Goal: Information Seeking & Learning: Find specific fact

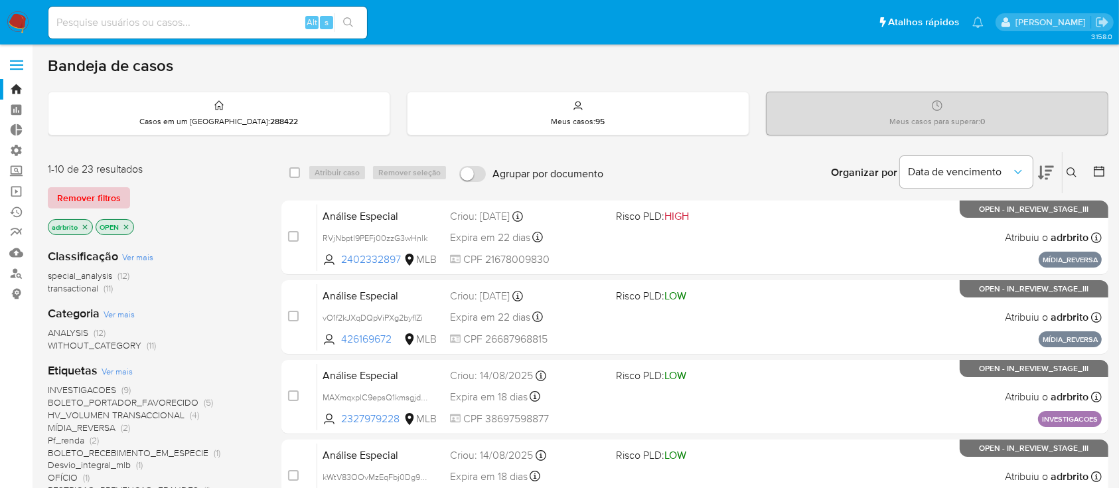
click at [99, 198] on span "Remover filtros" at bounding box center [89, 197] width 64 height 19
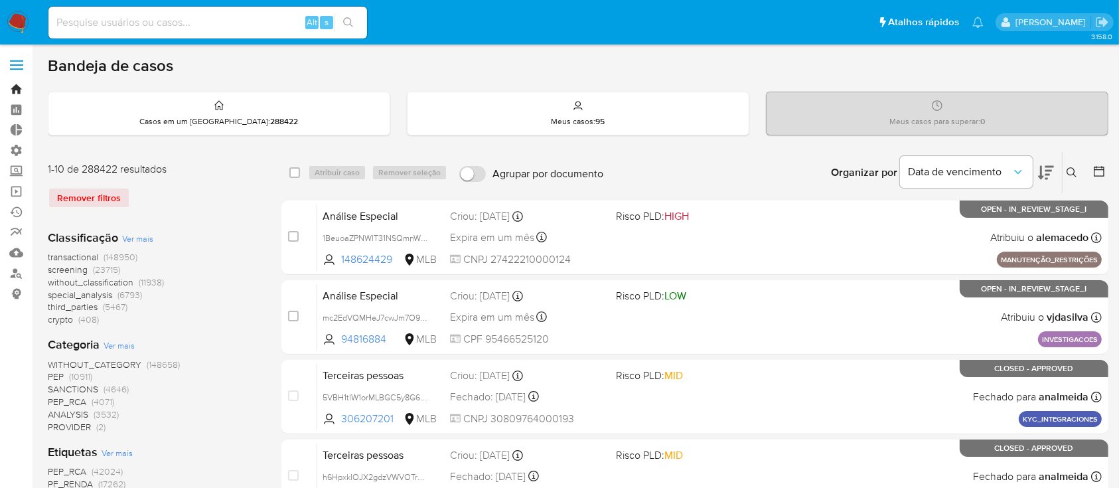
click at [17, 86] on link "Bandeja" at bounding box center [79, 89] width 158 height 21
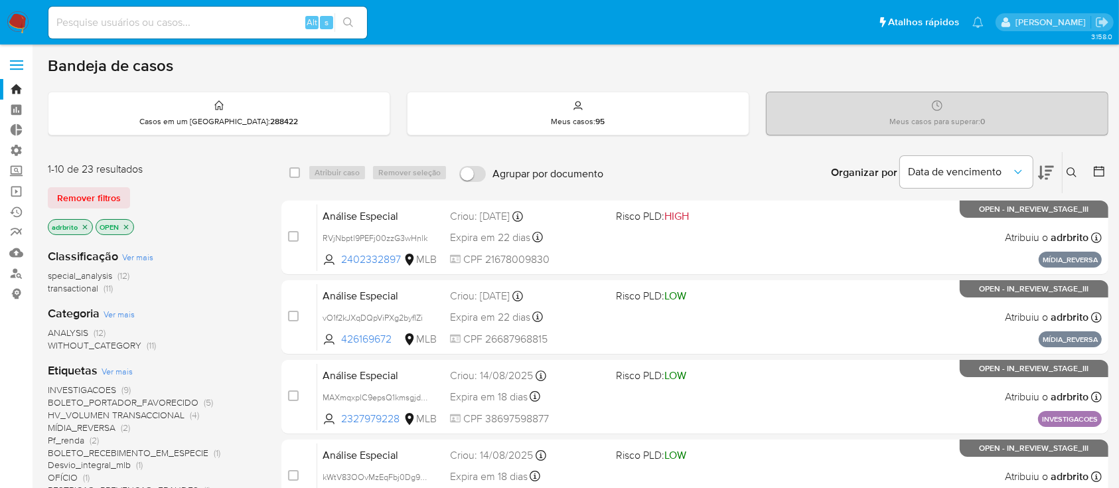
click at [80, 228] on p "adrbrito" at bounding box center [70, 227] width 44 height 15
click at [84, 226] on icon "close-filter" at bounding box center [85, 227] width 8 height 8
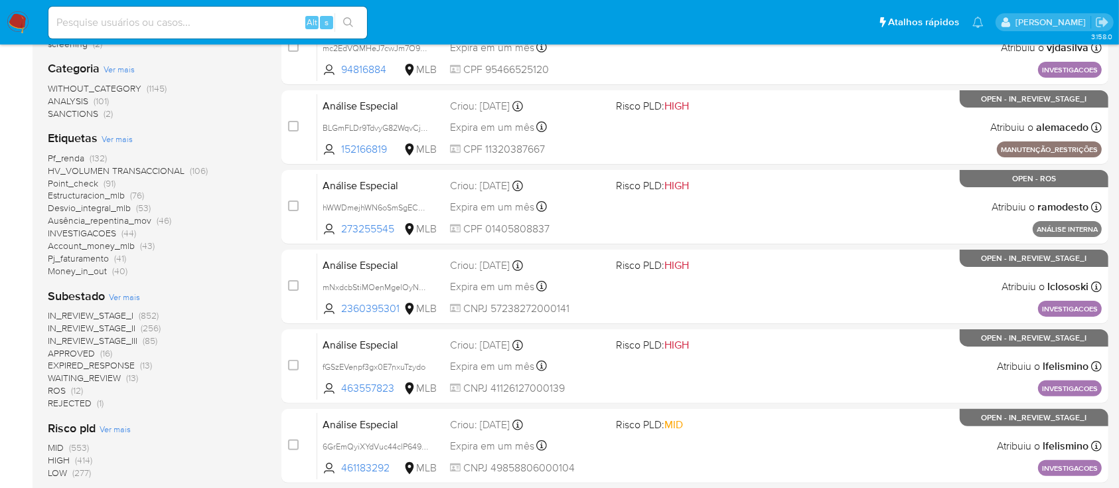
scroll to position [275, 0]
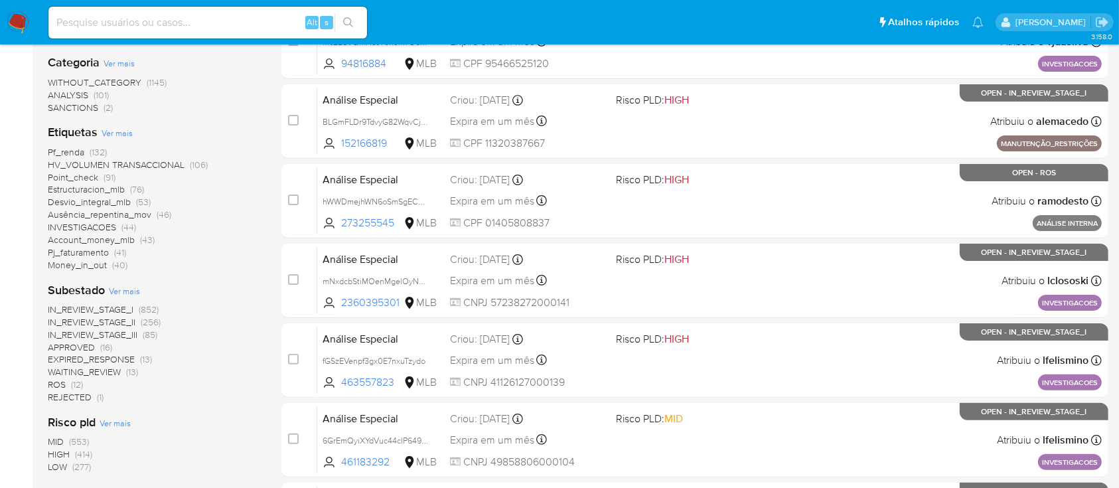
click at [59, 383] on span "ROS" at bounding box center [57, 383] width 18 height 13
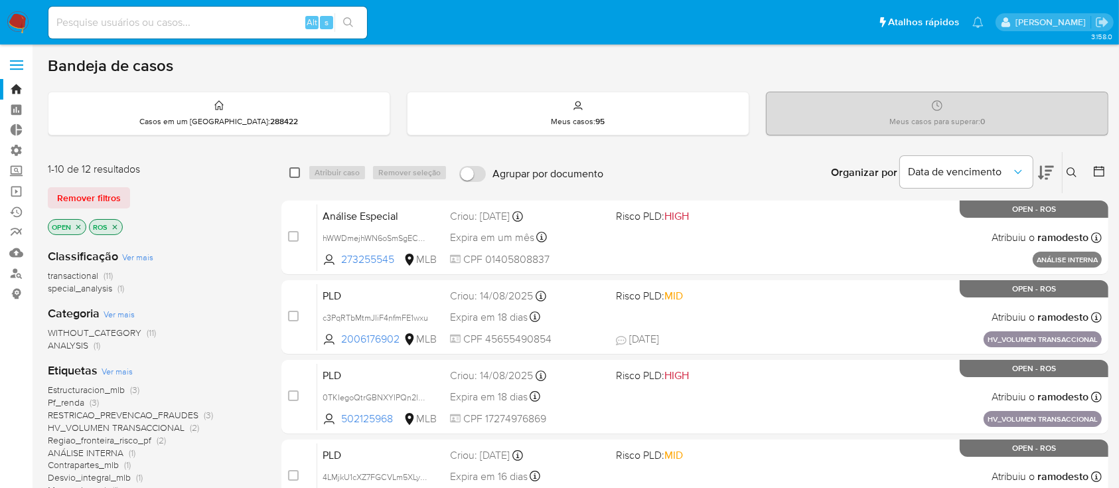
click at [297, 174] on input "checkbox" at bounding box center [294, 172] width 11 height 11
checkbox input "true"
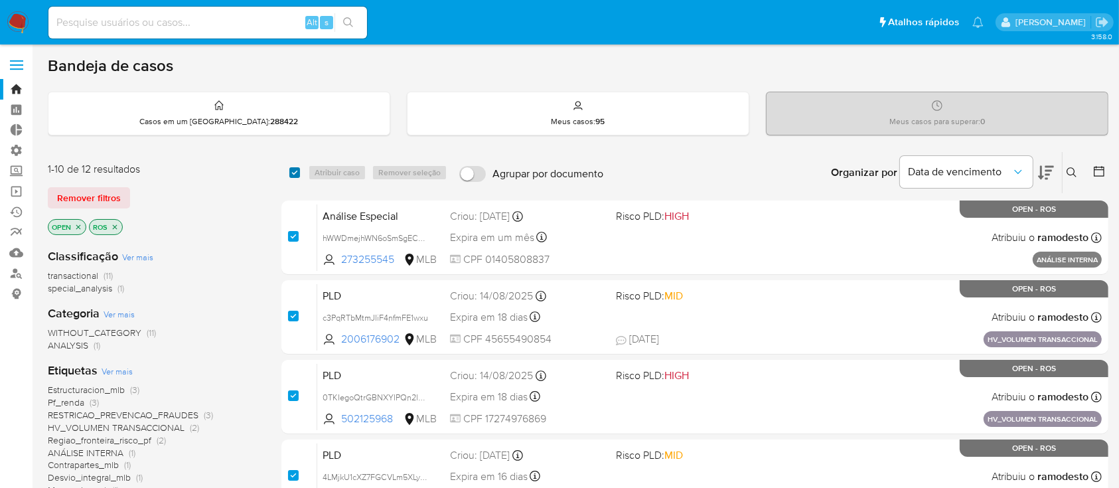
checkbox input "true"
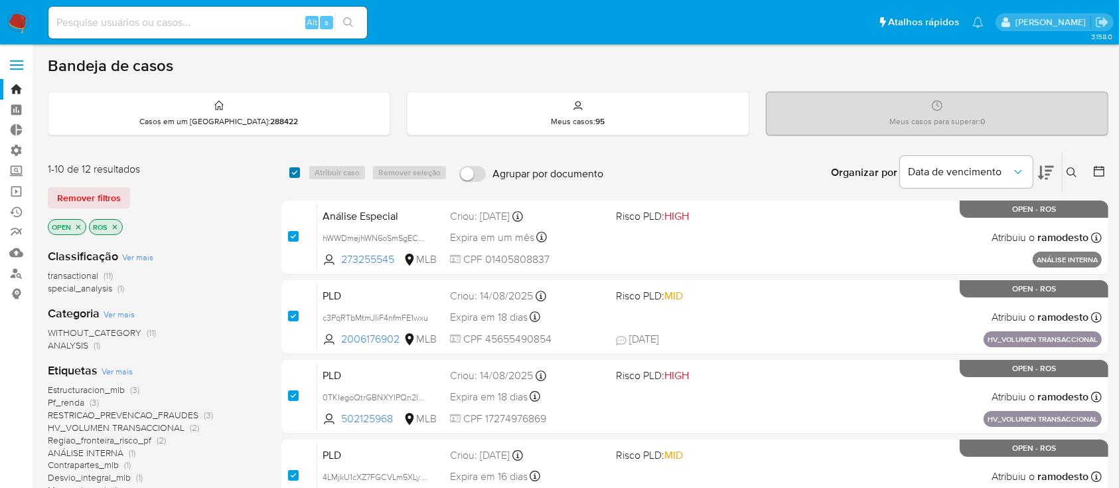
checkbox input "true"
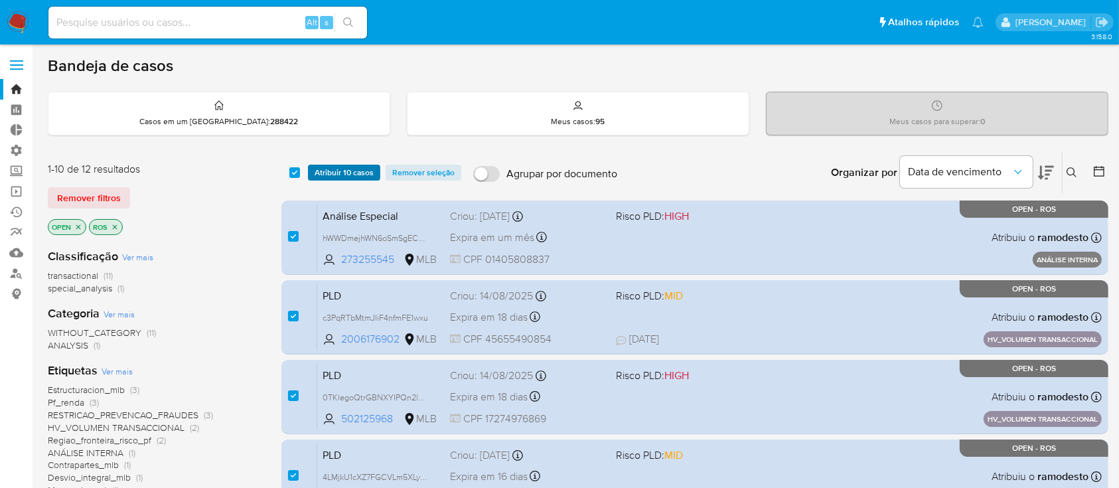
click at [327, 171] on span "Atribuir 10 casos" at bounding box center [343, 172] width 59 height 13
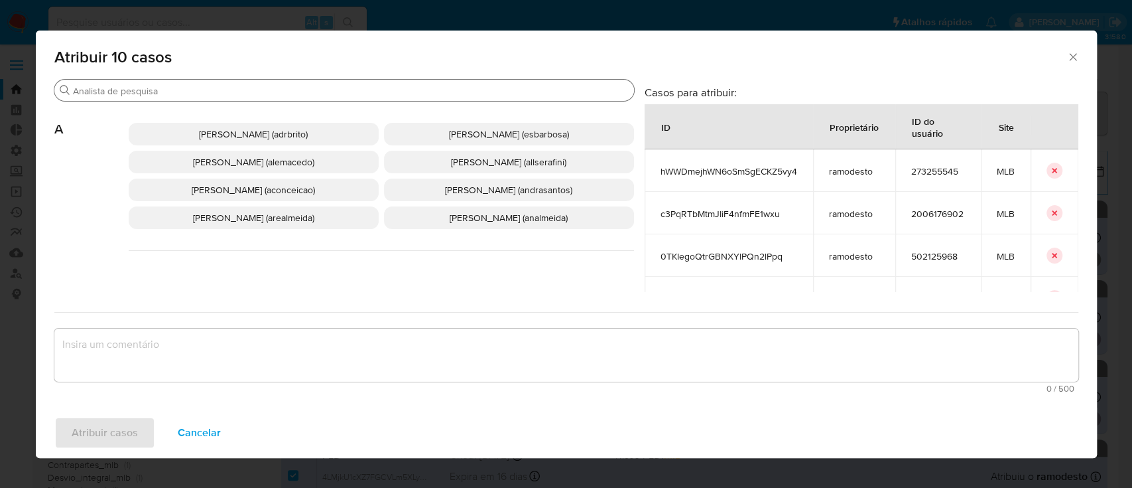
click at [276, 84] on div "Procurar" at bounding box center [344, 90] width 580 height 21
click at [275, 90] on input "Procurar" at bounding box center [351, 91] width 556 height 12
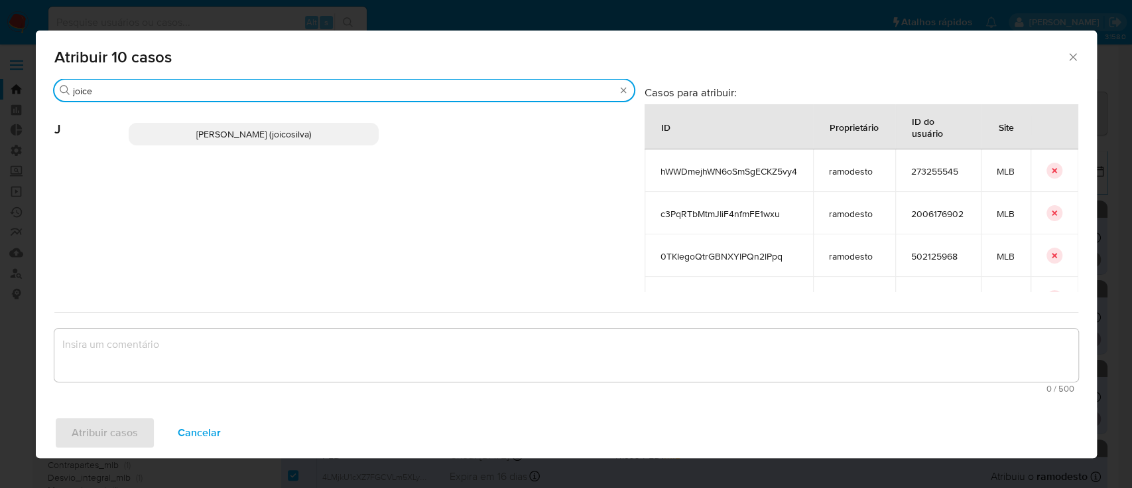
type input "joice"
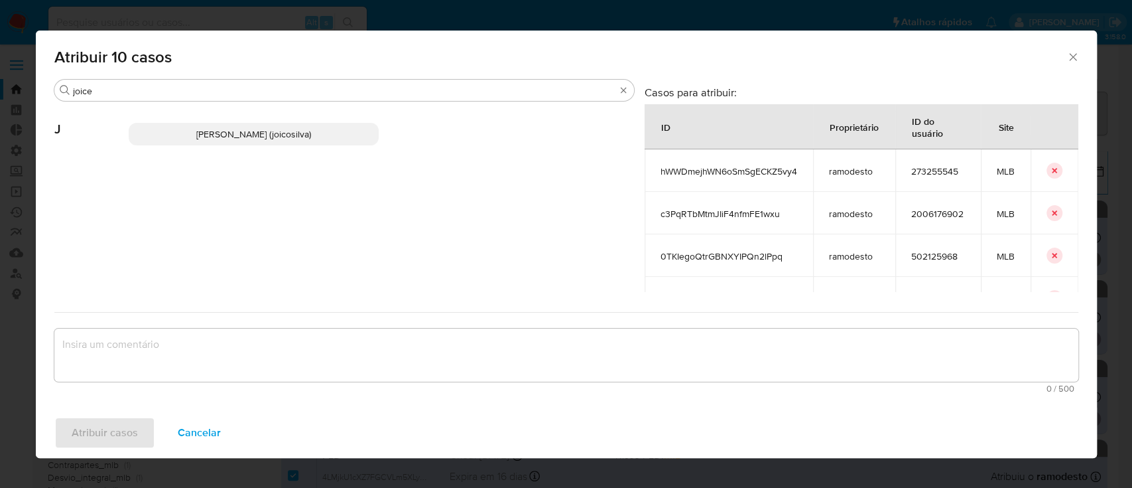
click at [281, 127] on span "Joice Oliveira Da Silva De Almeida (joicosilva)" at bounding box center [253, 133] width 115 height 13
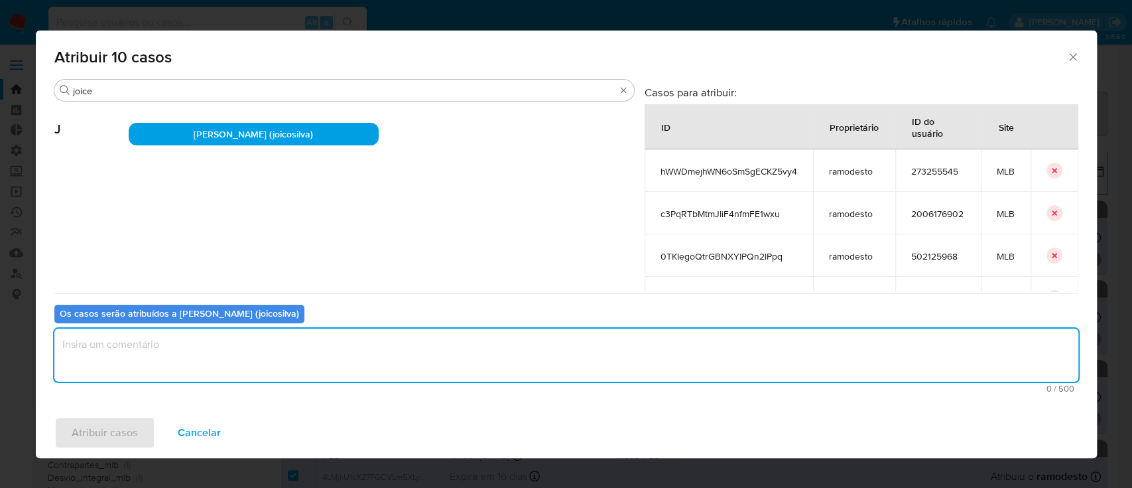
click at [159, 374] on textarea "assign-modal" at bounding box center [566, 354] width 1024 height 53
type textarea "ok"
click at [113, 446] on span "Atribuir casos" at bounding box center [105, 432] width 66 height 29
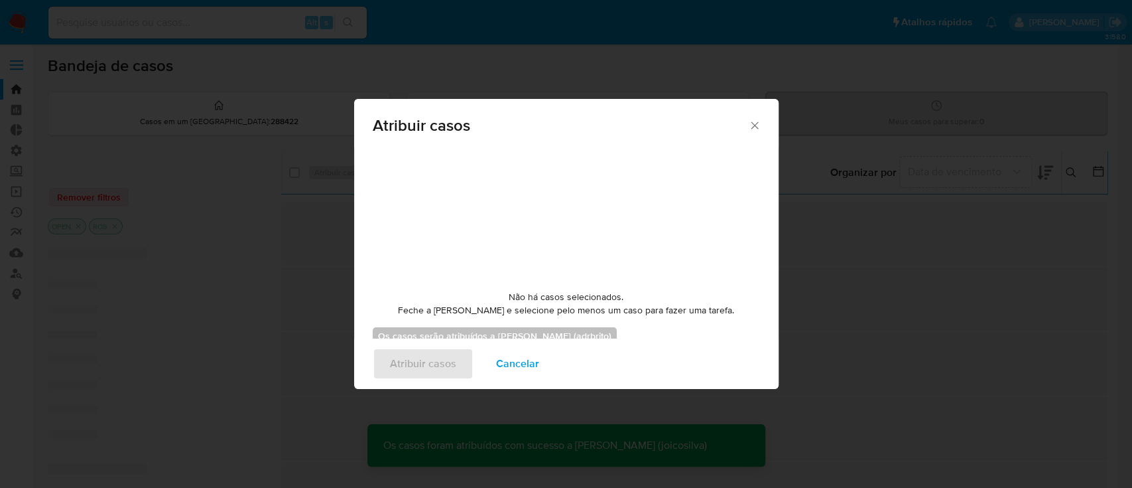
checkbox input "false"
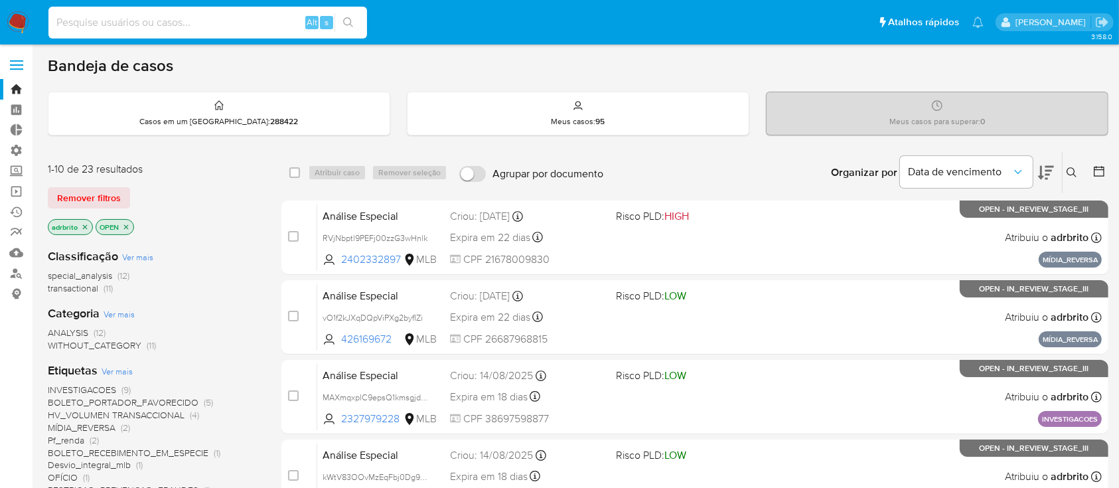
click at [245, 23] on input at bounding box center [207, 22] width 318 height 17
paste input "fBGkNBG5mj4D7BuZ9lgDkGKu"
type input "fBGkNBG5mj4D7BuZ9lgDkGKu"
click at [351, 19] on icon "search-icon" at bounding box center [348, 22] width 11 height 11
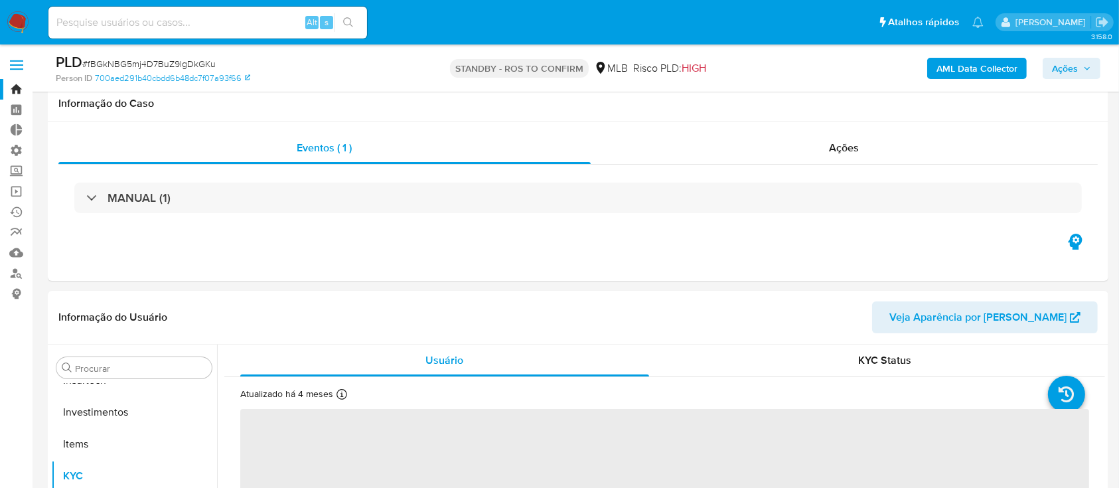
scroll to position [1062, 0]
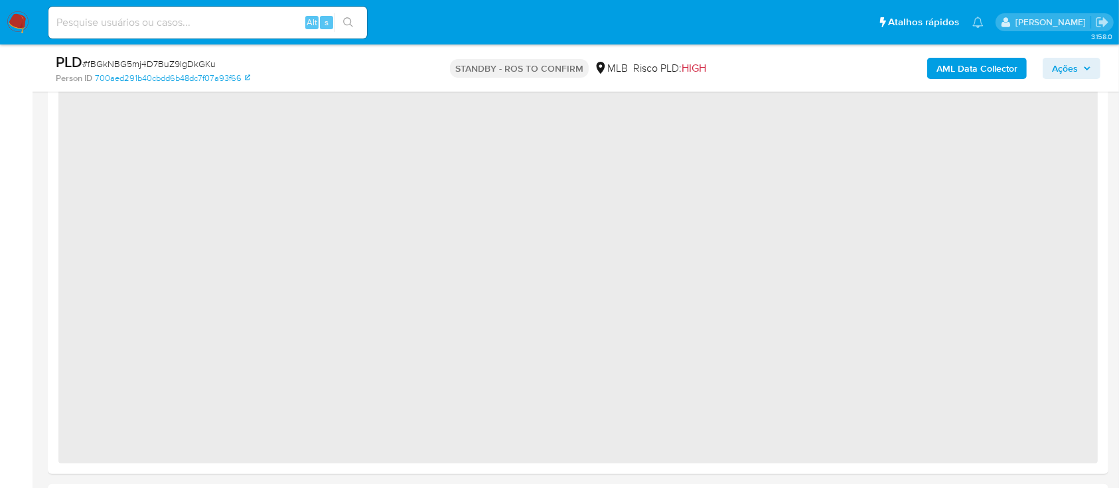
select select "10"
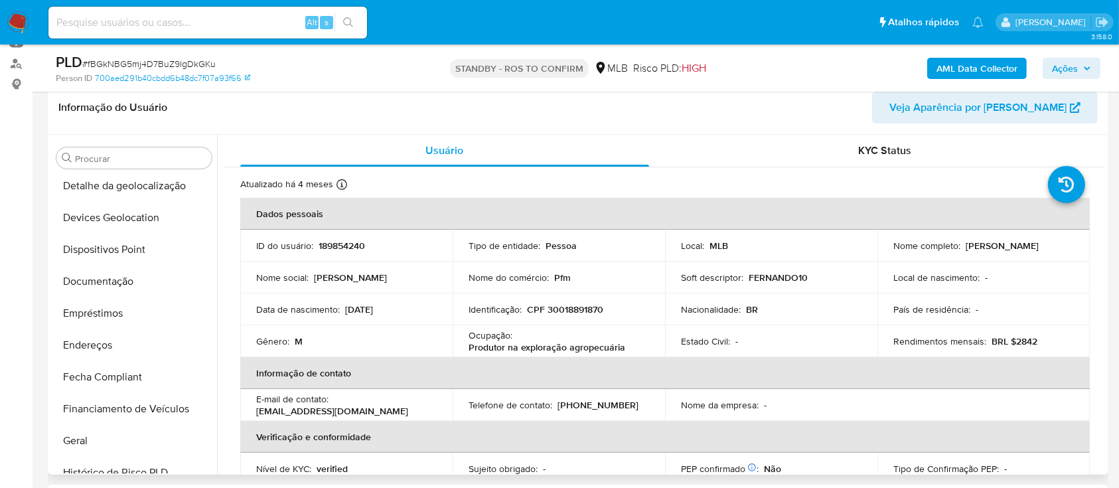
scroll to position [171, 0]
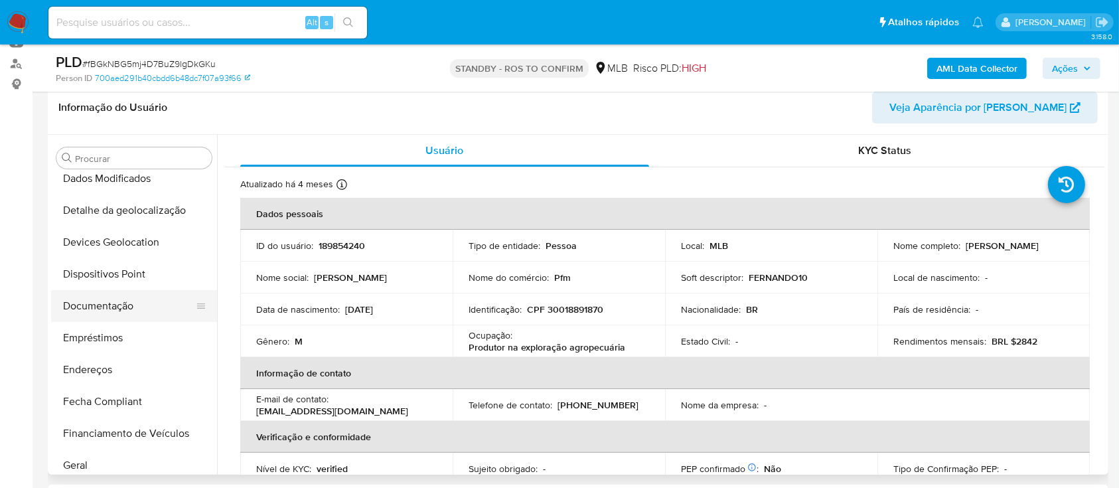
click at [129, 305] on button "Documentação" at bounding box center [128, 306] width 155 height 32
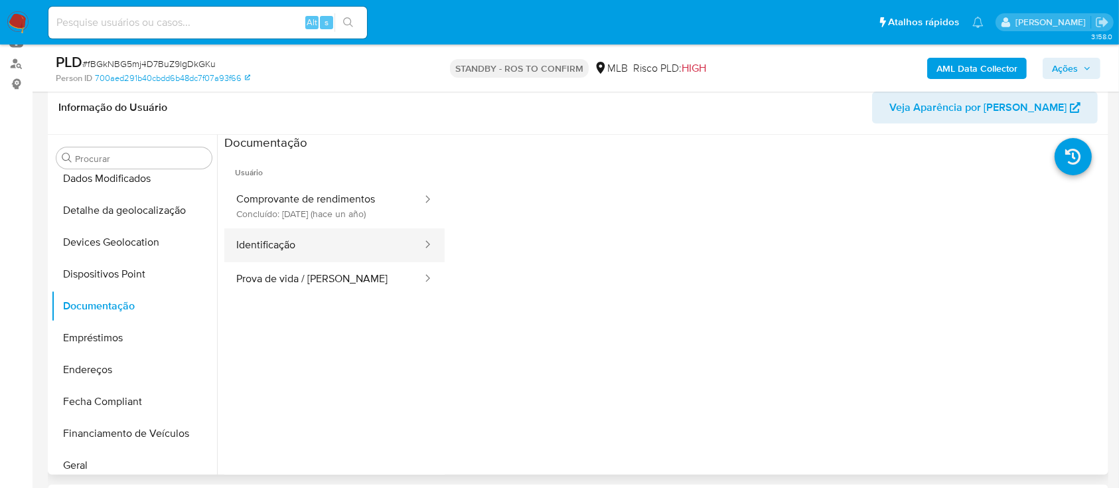
click at [357, 245] on button "Identificação" at bounding box center [323, 245] width 199 height 34
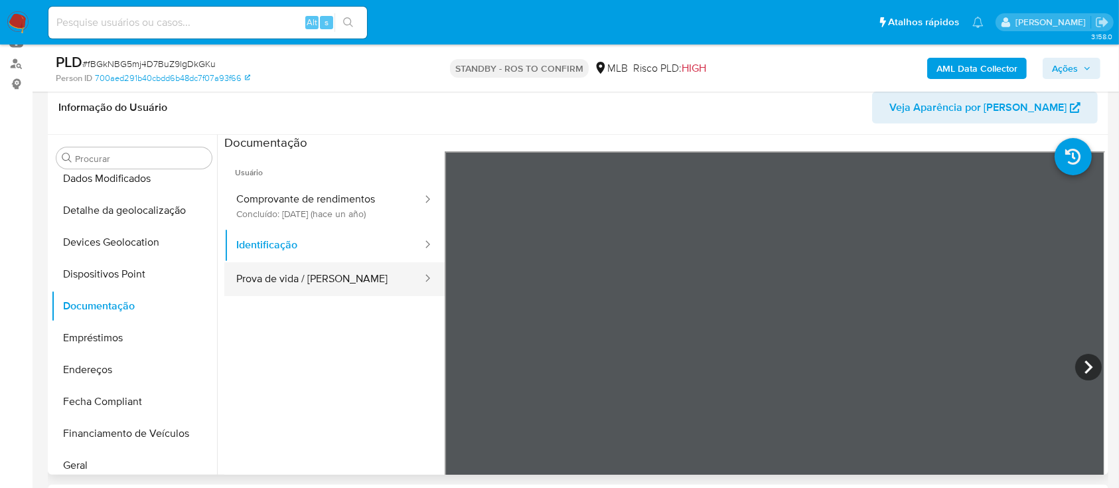
click at [384, 279] on button "Prova de vida / [PERSON_NAME]" at bounding box center [323, 279] width 199 height 34
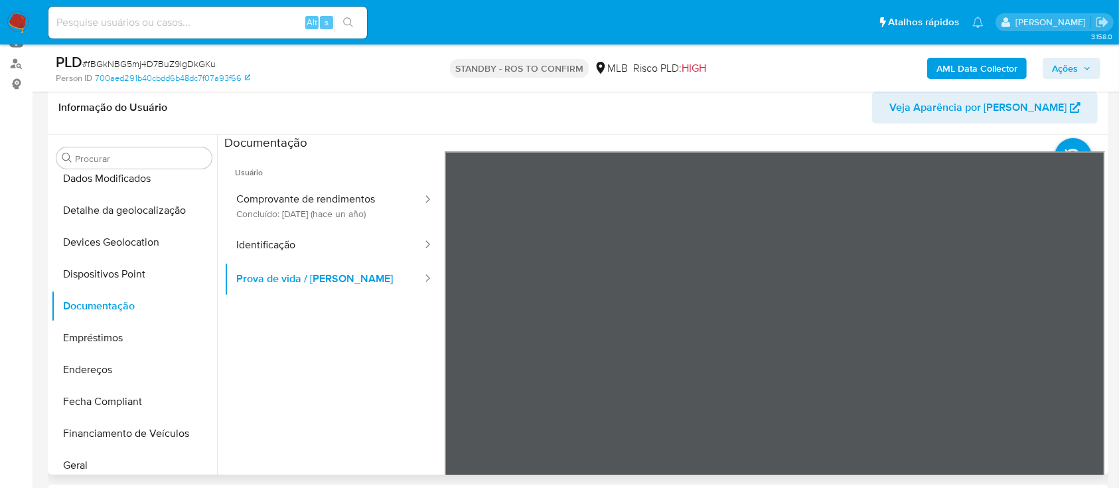
scroll to position [180, 0]
click at [339, 253] on button "Identificação" at bounding box center [323, 245] width 199 height 34
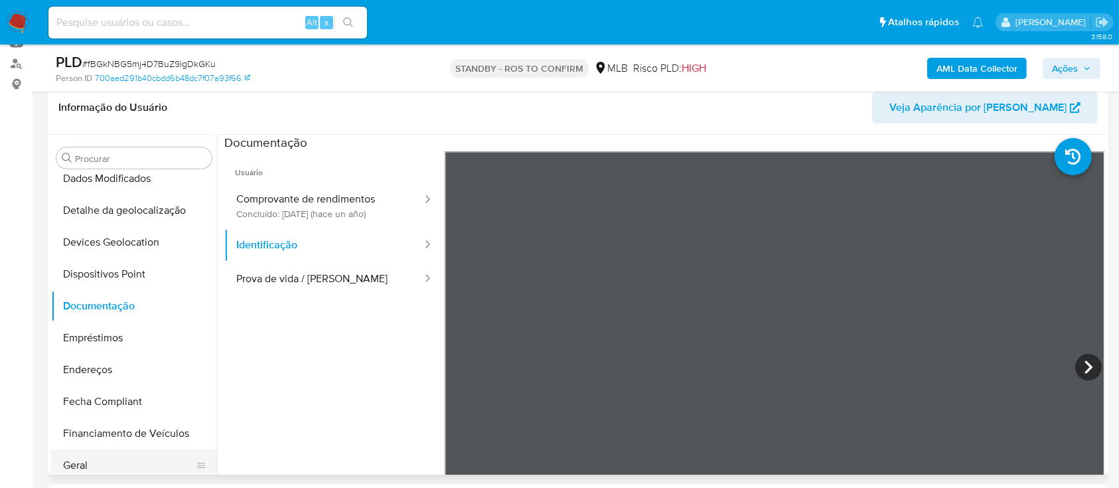
click at [98, 468] on button "Geral" at bounding box center [128, 465] width 155 height 32
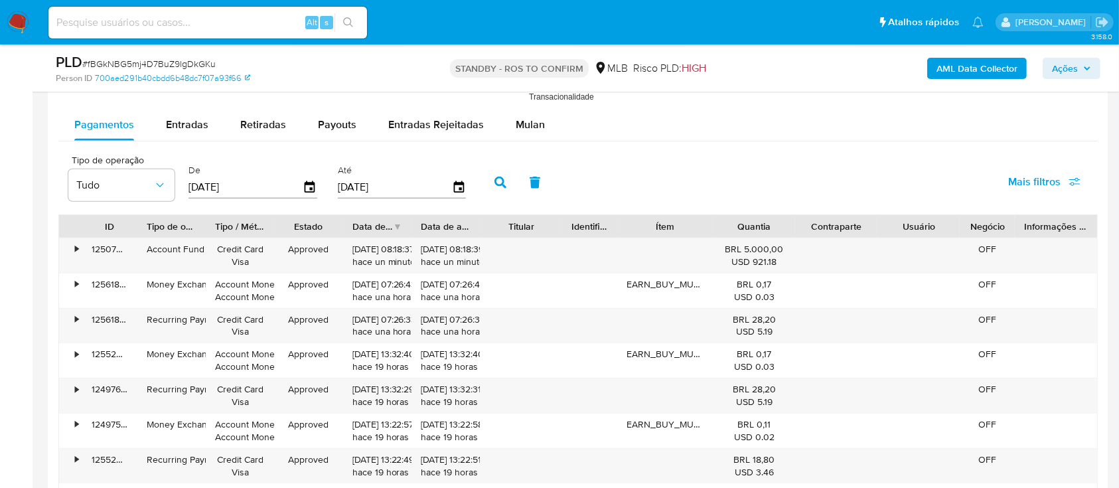
scroll to position [1343, 0]
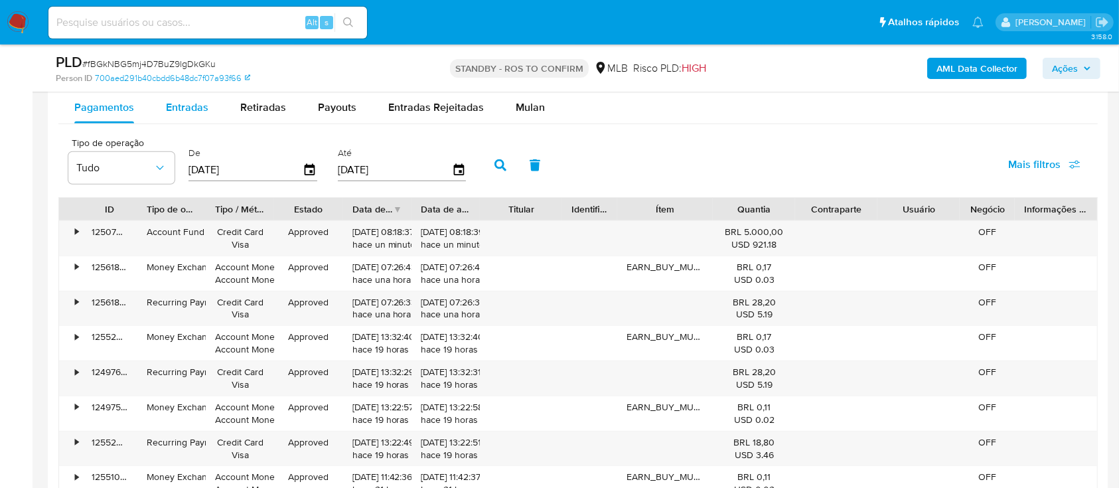
click at [186, 101] on span "Entradas" at bounding box center [187, 107] width 42 height 15
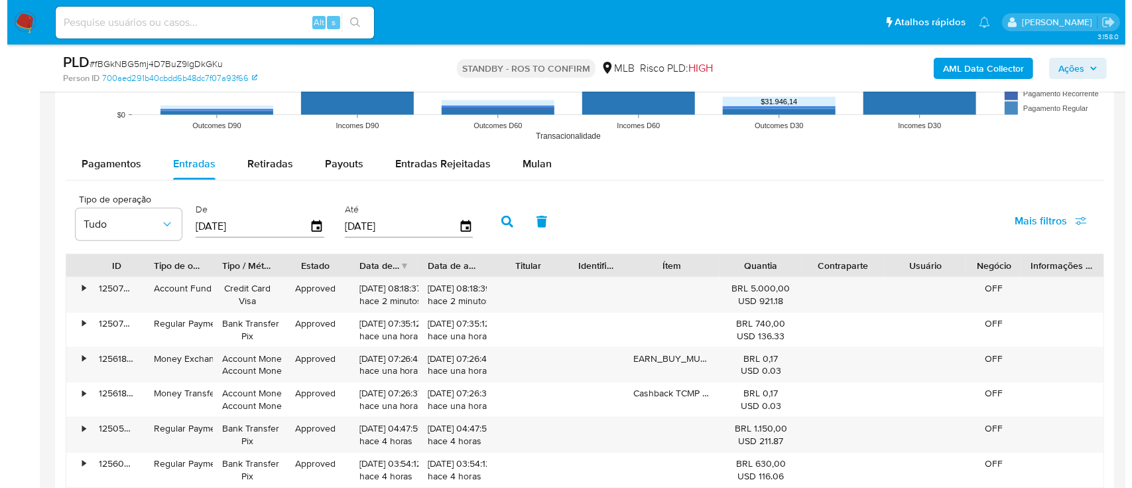
scroll to position [1330, 0]
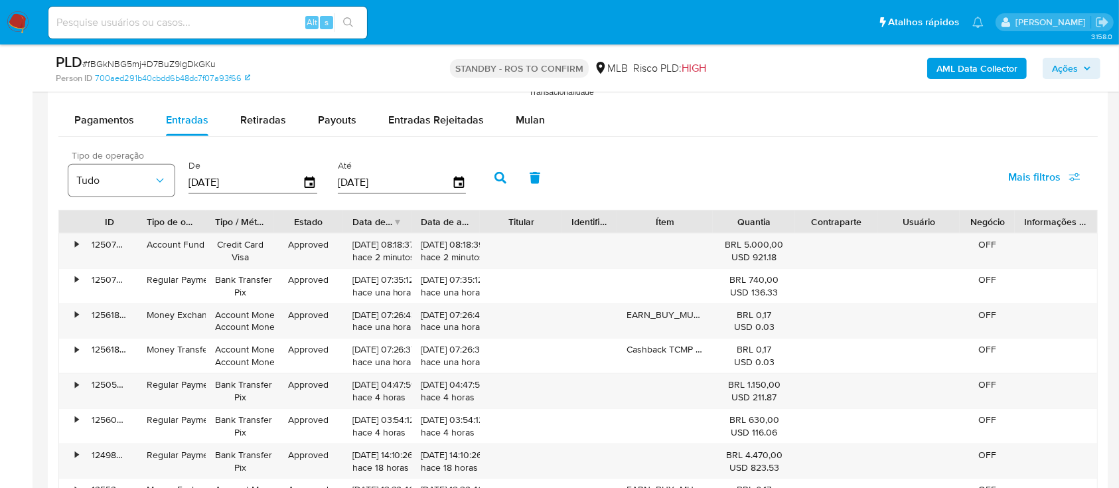
click at [159, 183] on icon "button" at bounding box center [159, 180] width 13 height 13
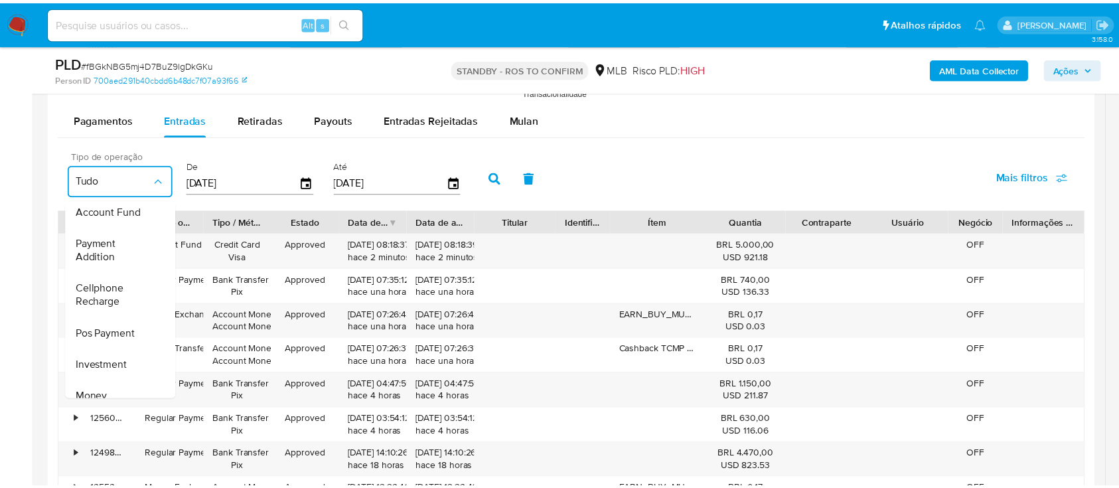
scroll to position [199, 0]
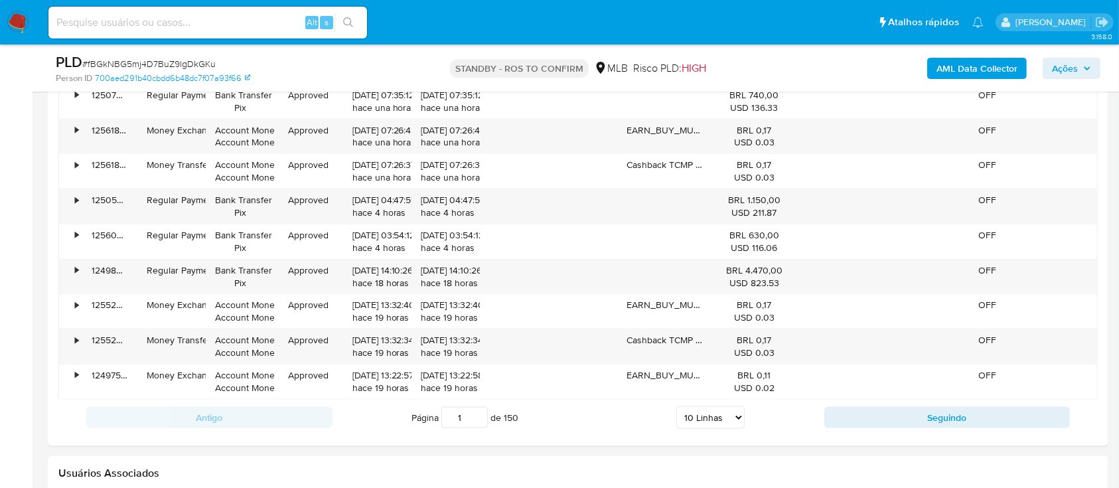
scroll to position [1529, 0]
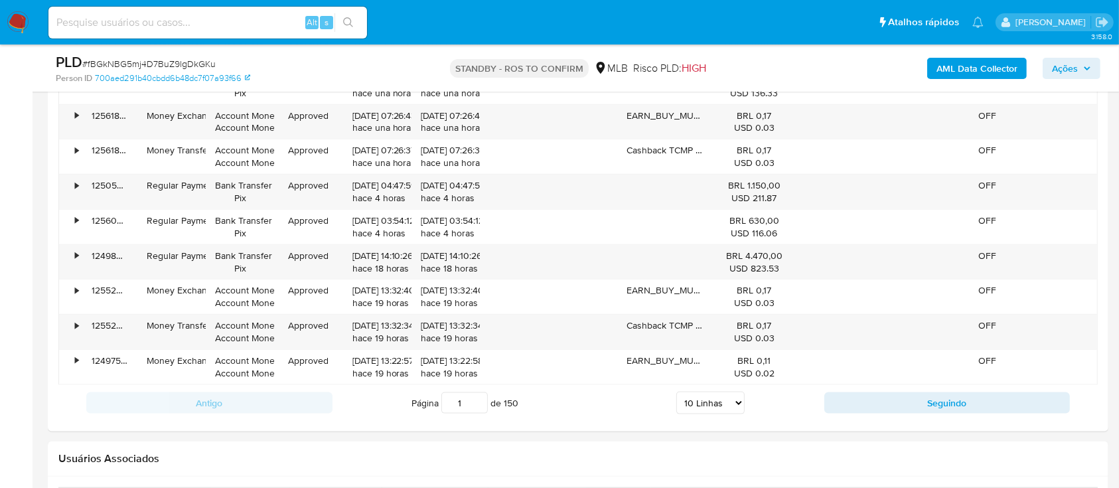
click at [746, 396] on div "Página 1 de 150 5 Linhas 10 Linhas 20 Linhas 25 Linhas 50 Linhas 100 Linhas" at bounding box center [578, 402] width 492 height 27
click at [736, 403] on select "5 Linhas 10 Linhas 20 Linhas 25 Linhas 50 Linhas 100 Linhas" at bounding box center [710, 402] width 68 height 23
select select "100"
click at [676, 391] on select "5 Linhas 10 Linhas 20 Linhas 25 Linhas 50 Linhas 100 Linhas" at bounding box center [710, 402] width 68 height 23
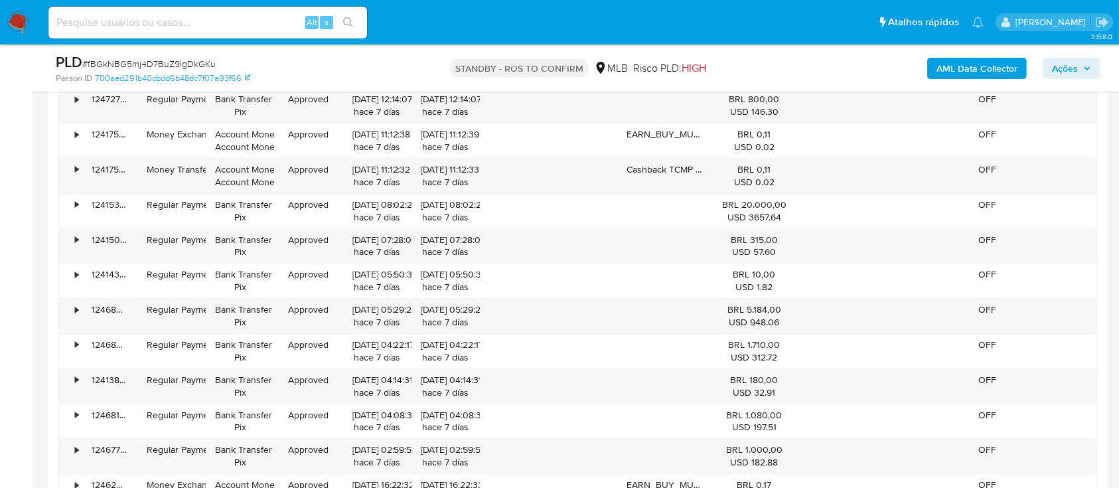
scroll to position [4270, 0]
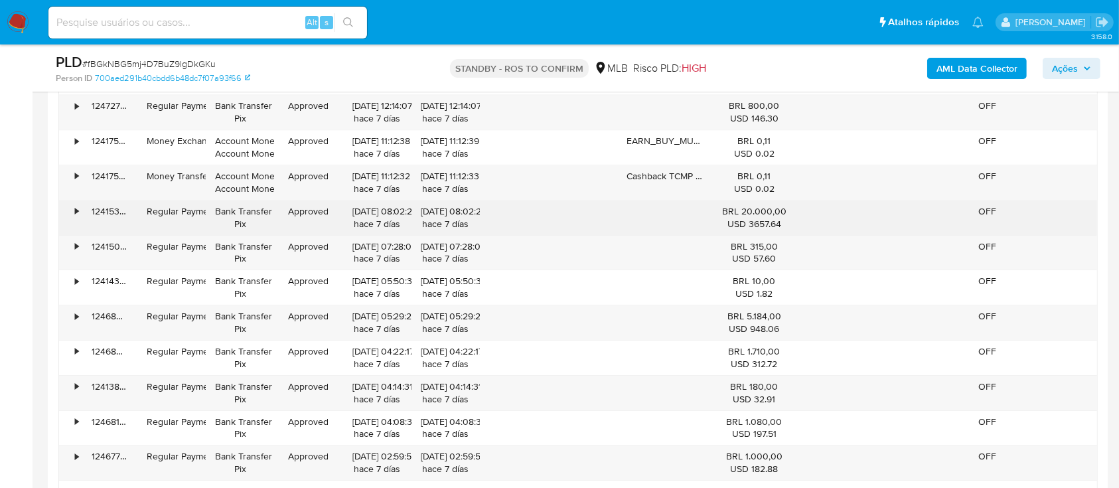
click at [81, 206] on div "•" at bounding box center [70, 217] width 23 height 34
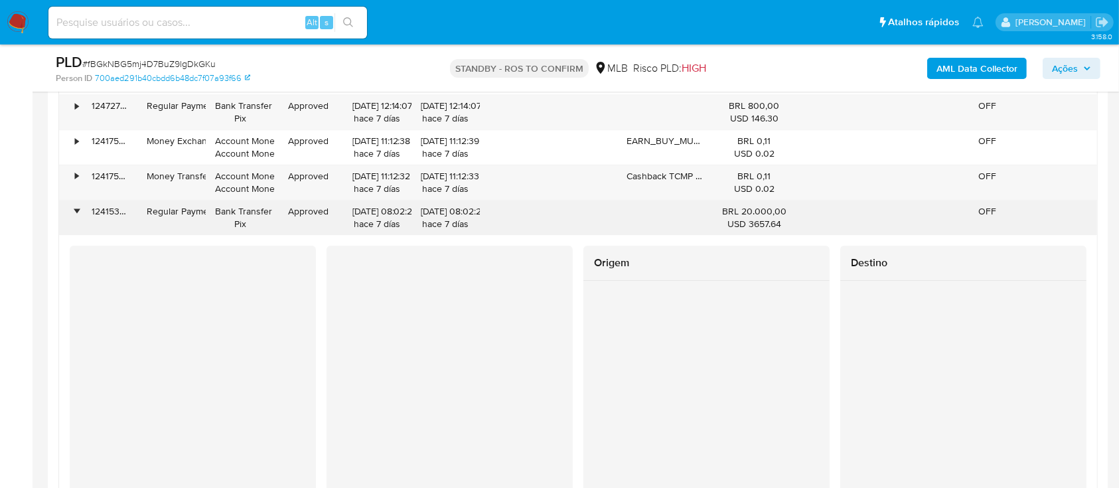
click at [80, 204] on div "•" at bounding box center [70, 217] width 23 height 34
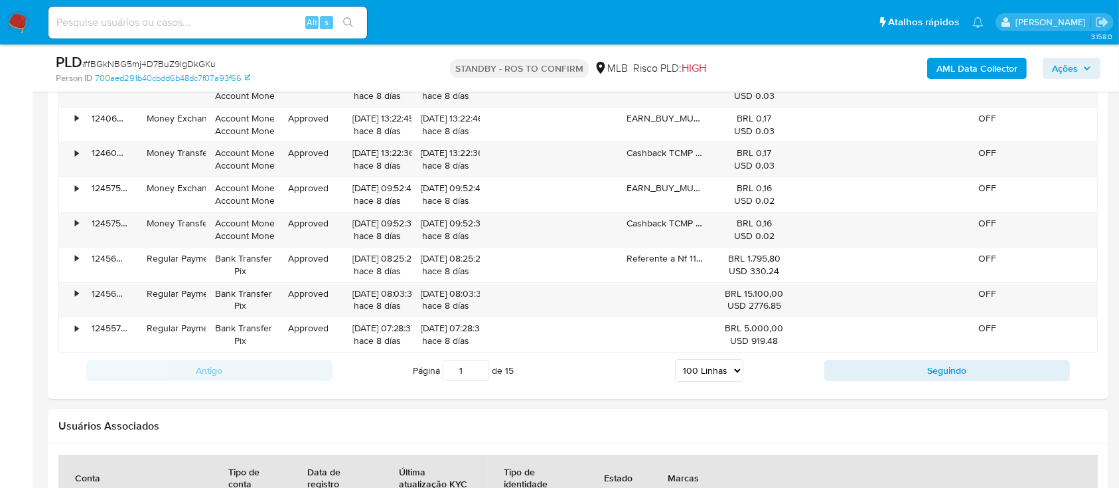
scroll to position [4905, 0]
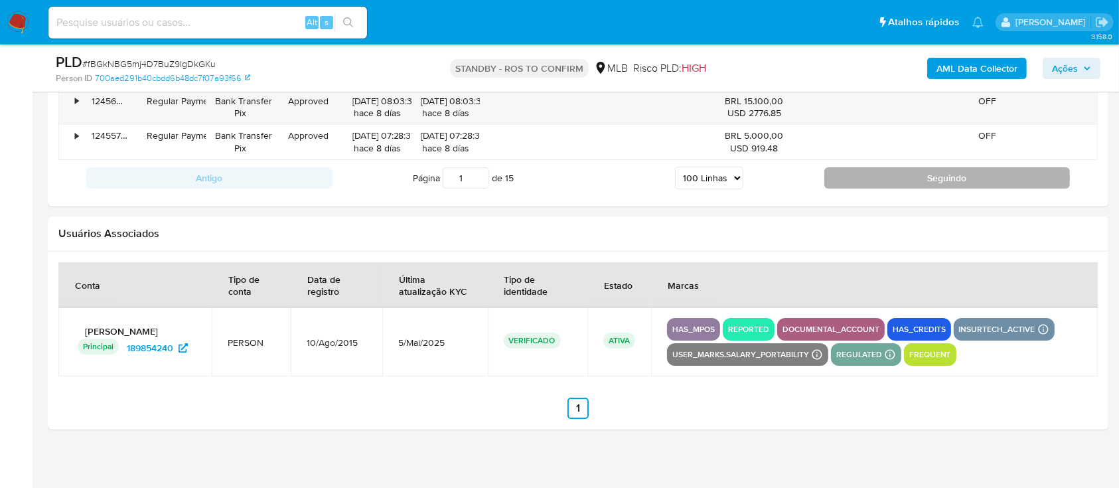
click at [948, 172] on button "Seguindo" at bounding box center [947, 177] width 246 height 21
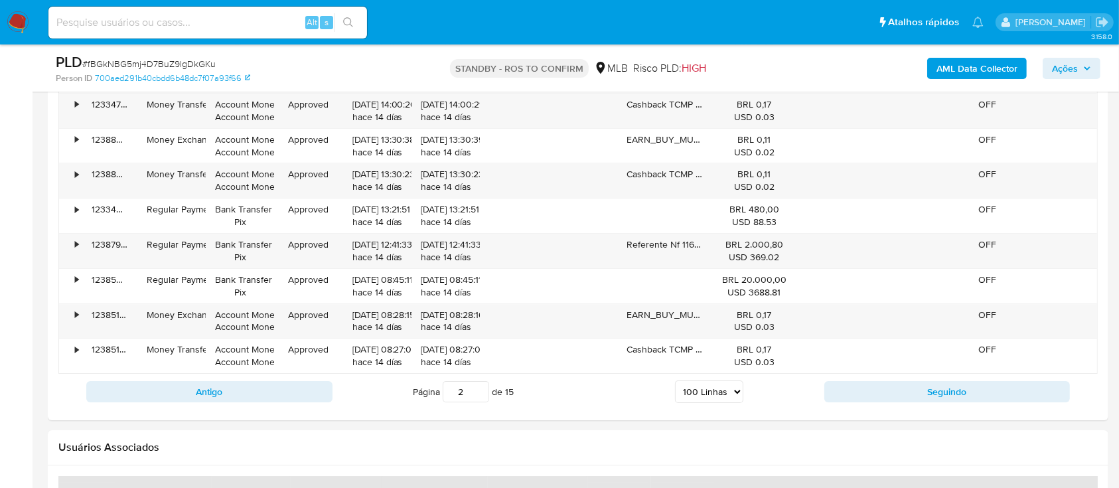
scroll to position [4699, 0]
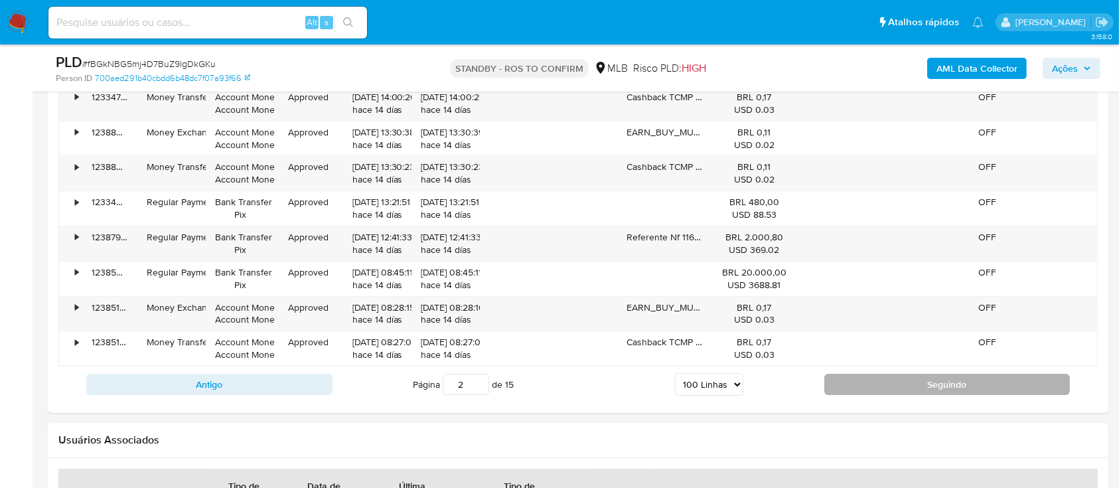
click at [969, 381] on button "Seguindo" at bounding box center [947, 384] width 246 height 21
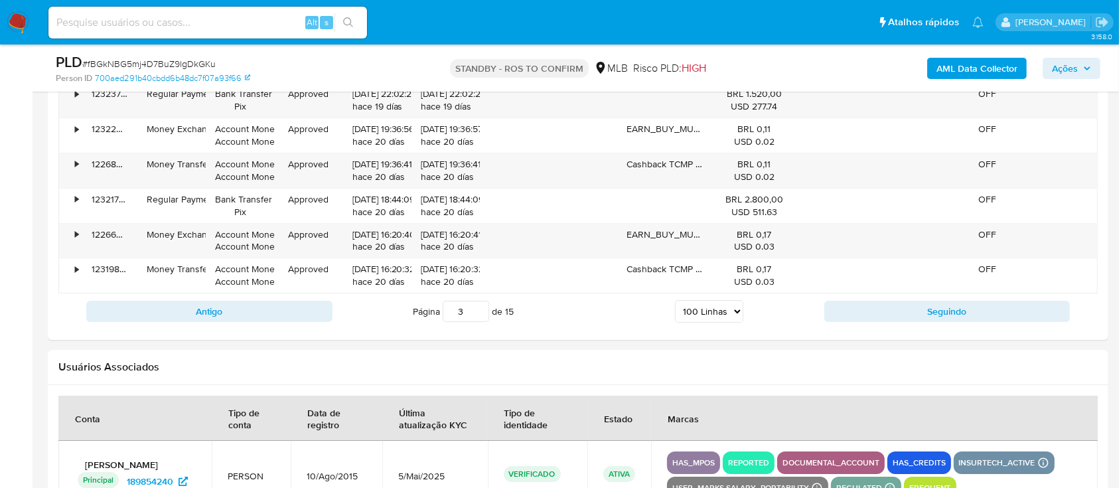
scroll to position [4793, 0]
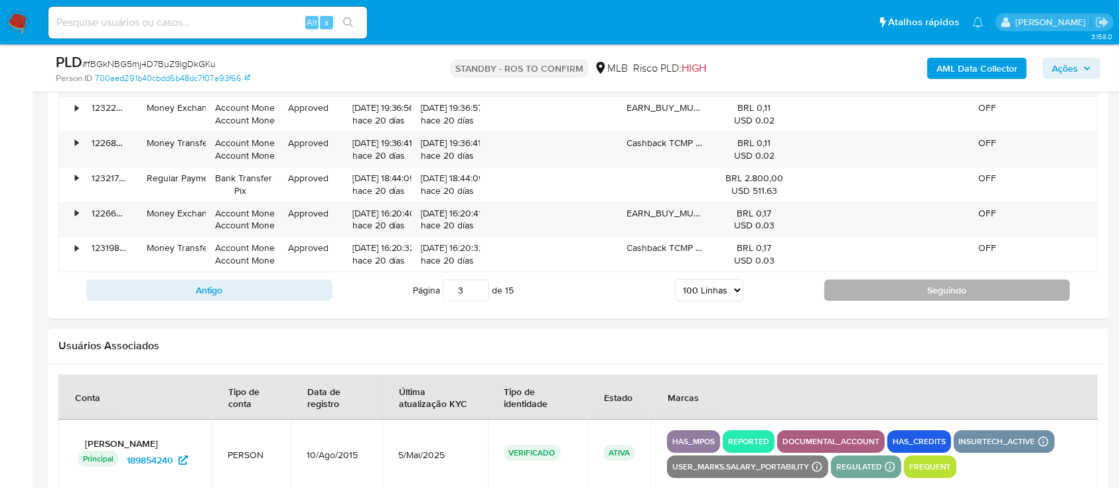
click at [979, 279] on button "Seguindo" at bounding box center [947, 289] width 246 height 21
type input "4"
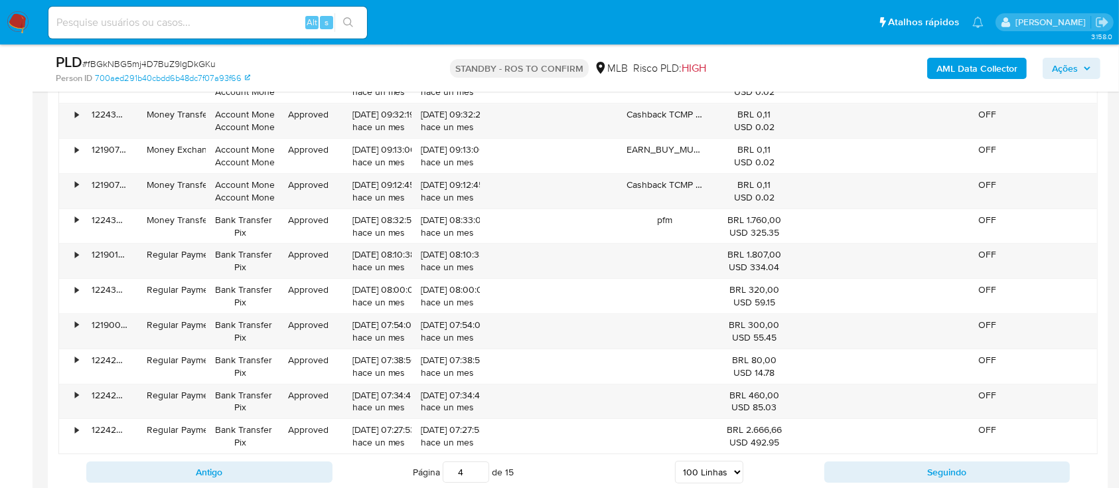
scroll to position [4632, 0]
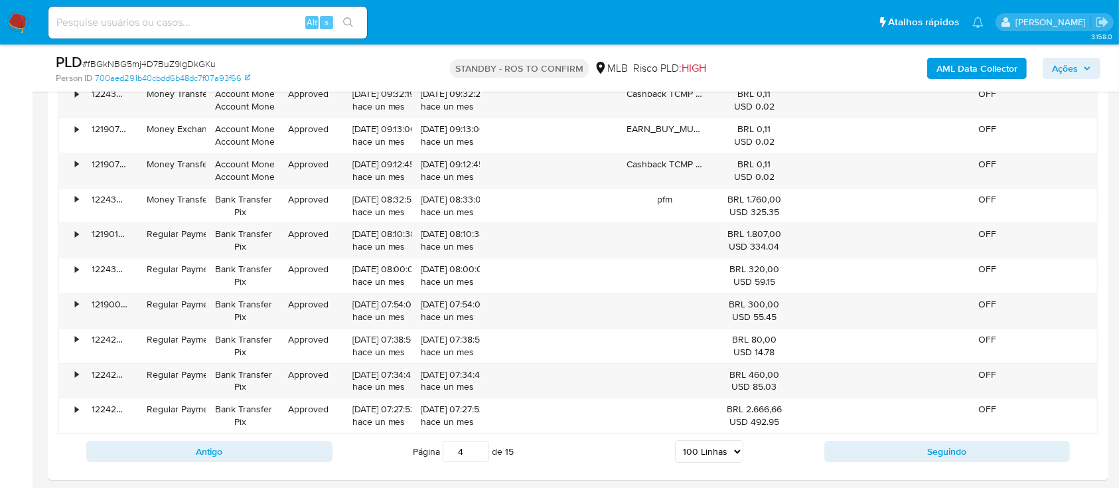
click at [740, 442] on select "5 Linhas 10 Linhas 20 Linhas 25 Linhas 50 Linhas 100 Linhas" at bounding box center [709, 451] width 68 height 23
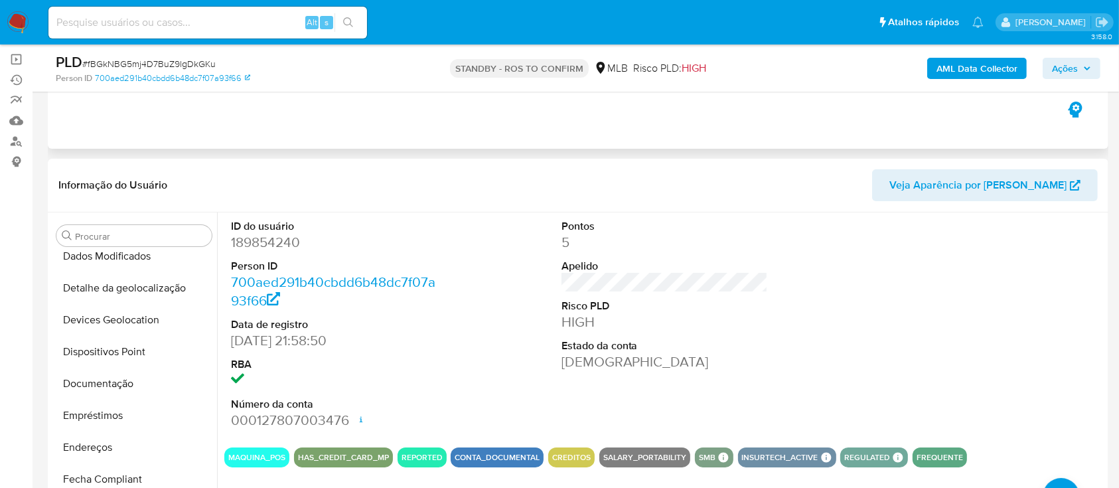
scroll to position [0, 0]
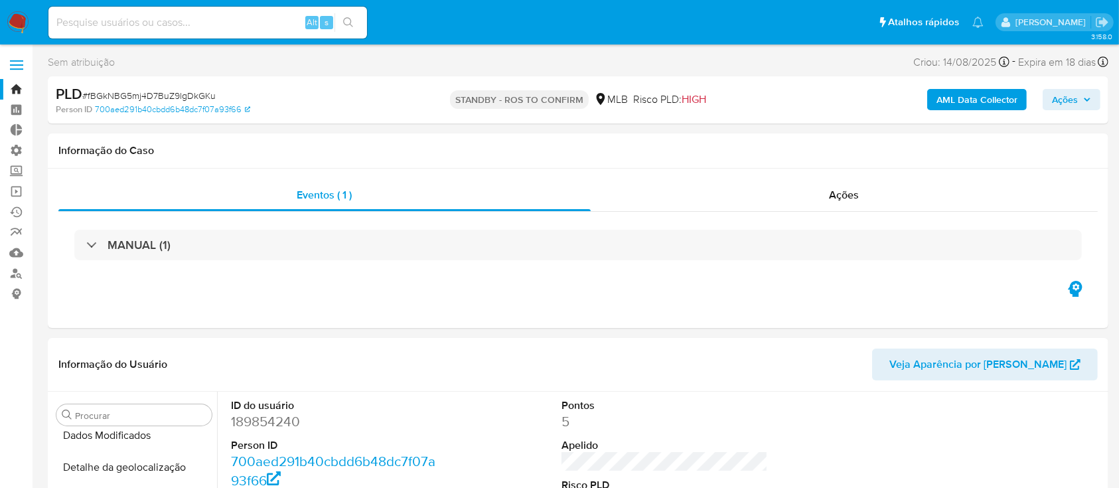
click at [138, 13] on div "Alt s" at bounding box center [207, 23] width 318 height 32
click at [133, 21] on input at bounding box center [207, 22] width 318 height 17
paste input "uGiZM66Z6I86R6djGFNNTUpk"
type input "uGiZM66Z6I86R6djGFNNTUpk"
click at [355, 15] on button "search-icon" at bounding box center [347, 22] width 27 height 19
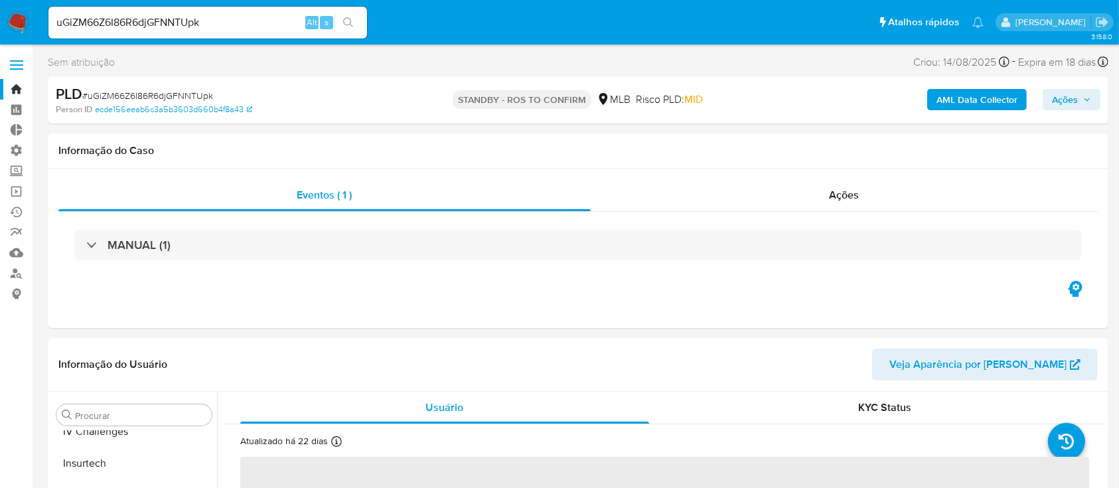
scroll to position [624, 0]
select select "10"
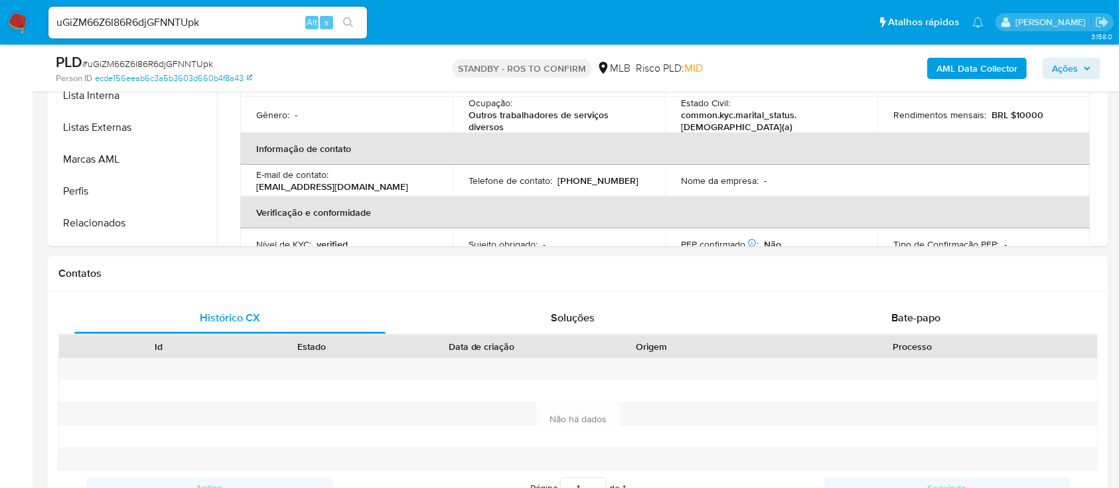
scroll to position [450, 0]
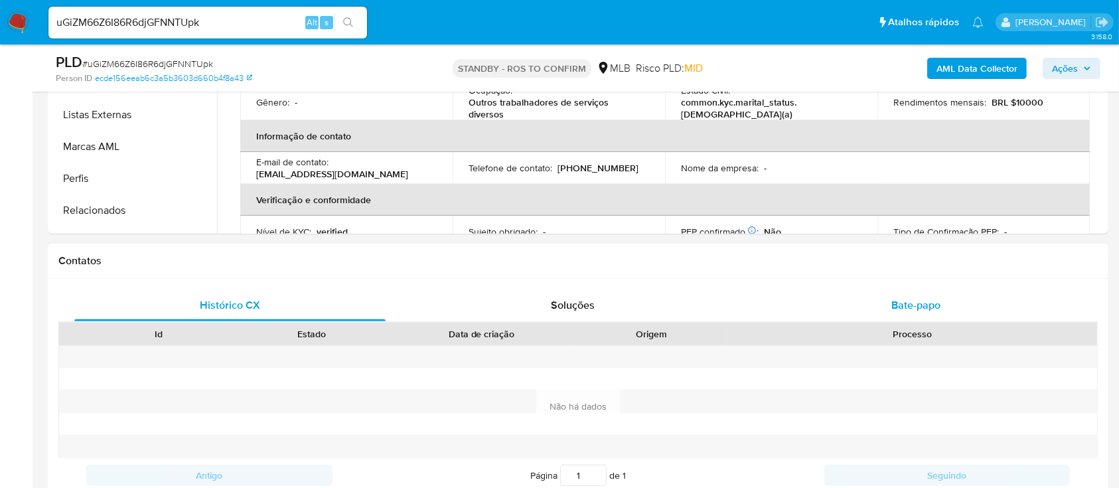
click at [936, 297] on span "Bate-papo" at bounding box center [915, 304] width 49 height 15
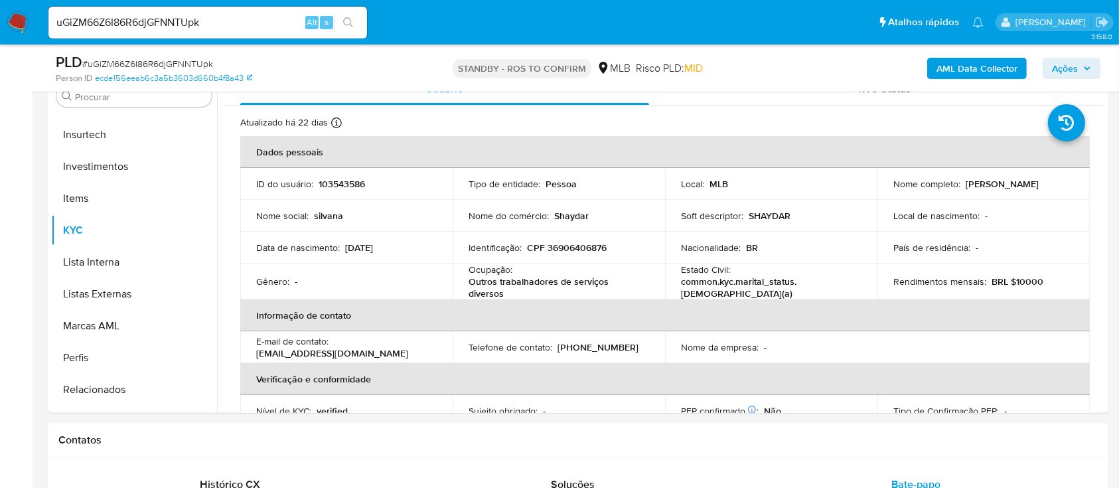
scroll to position [275, 0]
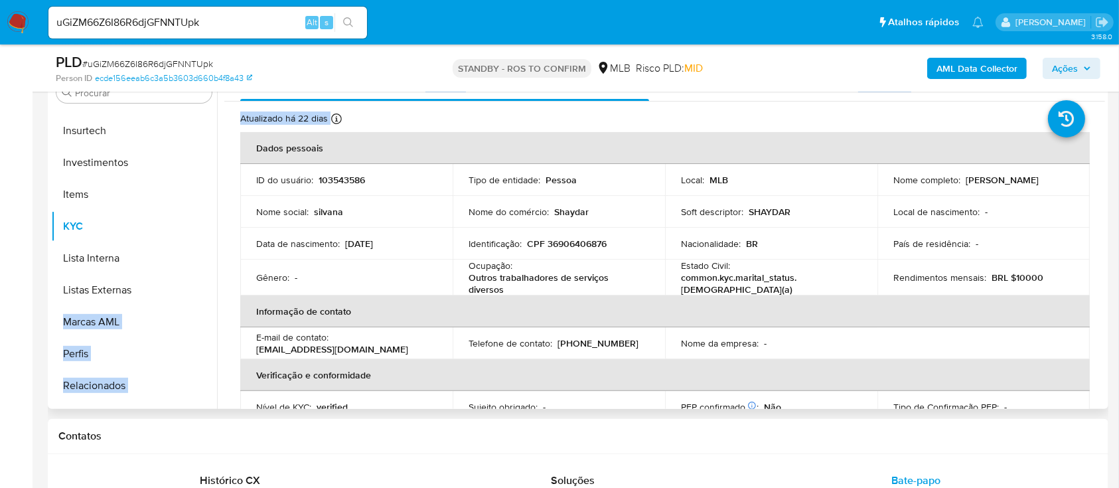
drag, startPoint x: 217, startPoint y: 323, endPoint x: 216, endPoint y: 299, distance: 23.9
click at [216, 299] on div "Procurar Adiantamentos de Dinheiro Anexos CBT Cartões Contas Bancárias Dados Mo…" at bounding box center [578, 239] width 1054 height 340
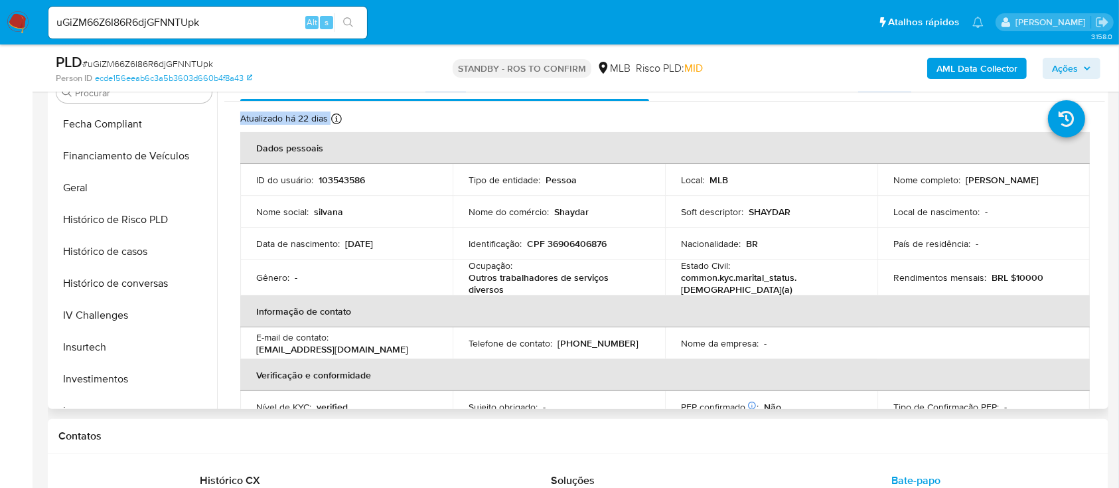
scroll to position [377, 0]
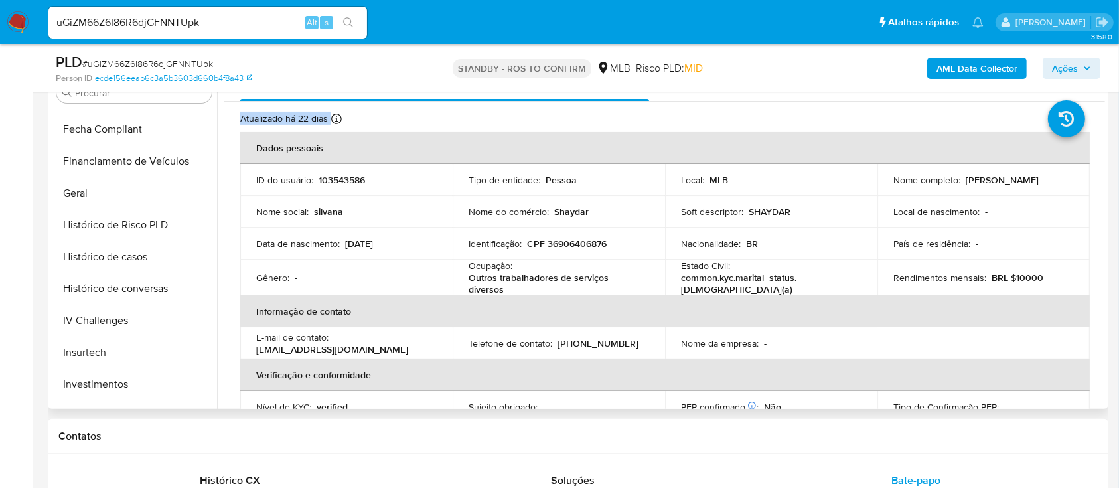
click at [218, 249] on div "Usuário KYC Status Atualizado há 22 dias Criado: [DATE] 18:45:28 Atualizado: [D…" at bounding box center [661, 239] width 888 height 340
click at [144, 259] on button "Histórico de casos" at bounding box center [128, 257] width 155 height 32
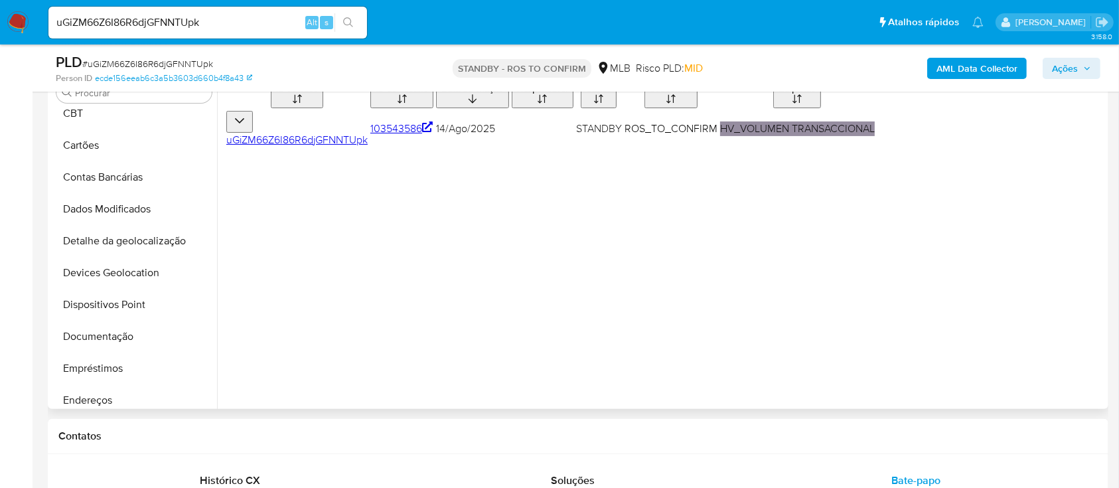
scroll to position [62, 0]
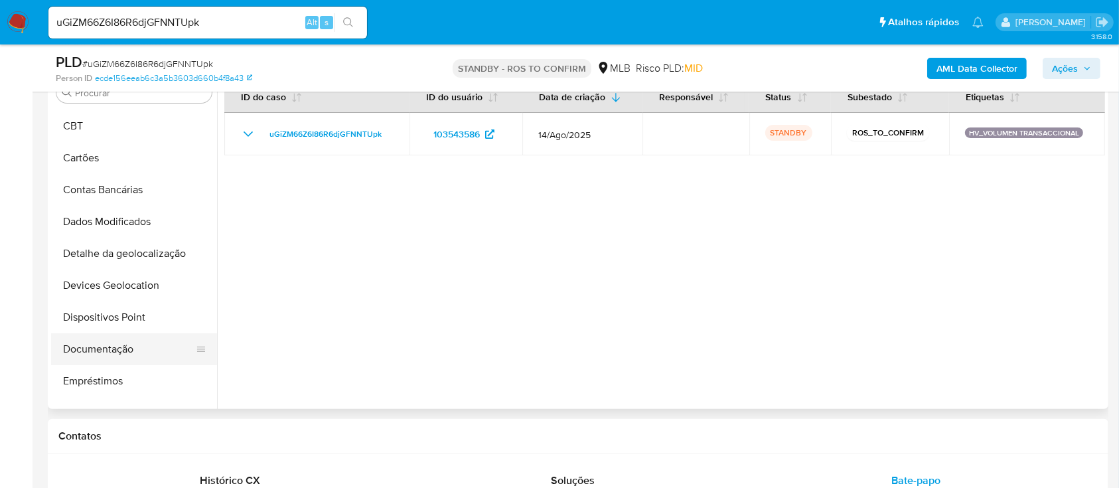
click at [89, 341] on button "Documentação" at bounding box center [128, 349] width 155 height 32
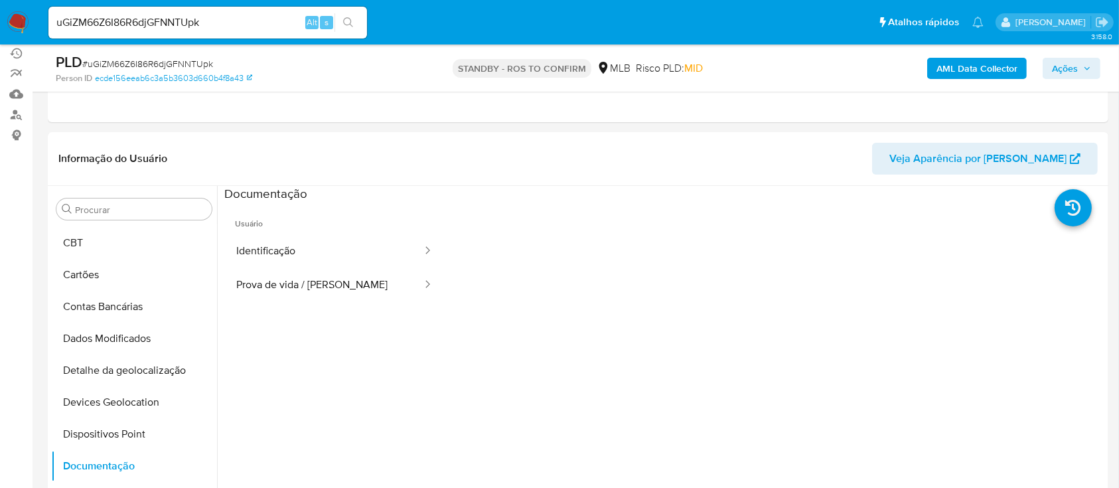
scroll to position [136, 0]
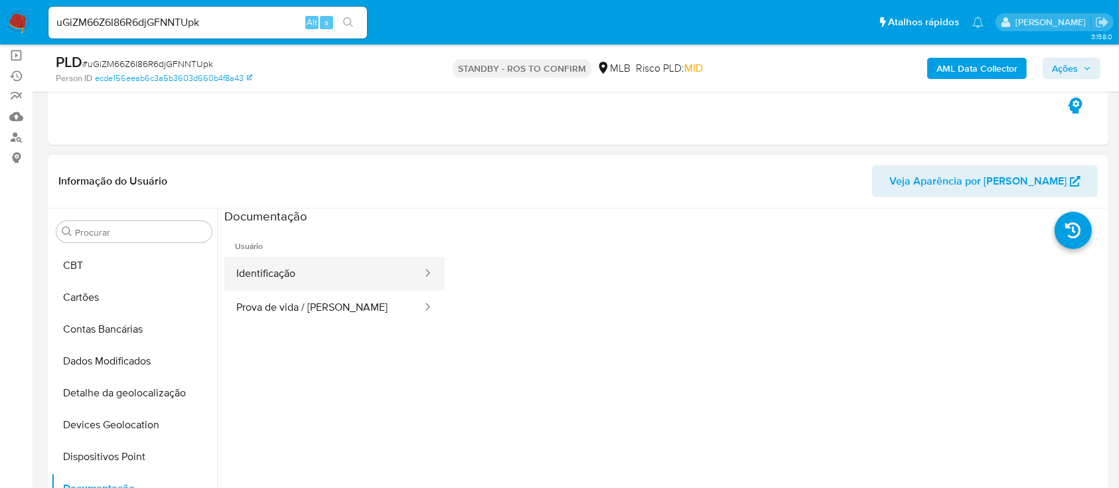
click at [421, 269] on icon at bounding box center [427, 272] width 13 height 13
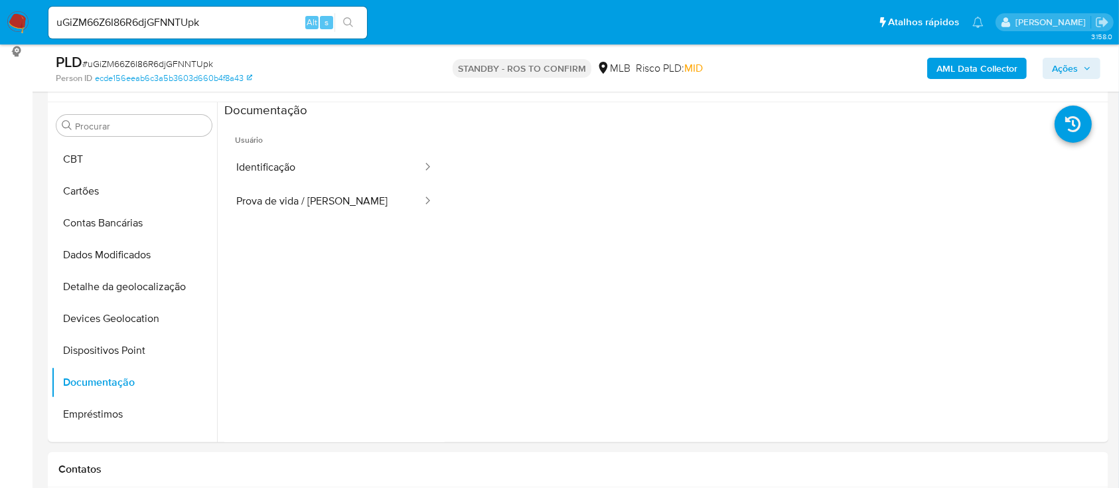
scroll to position [268, 0]
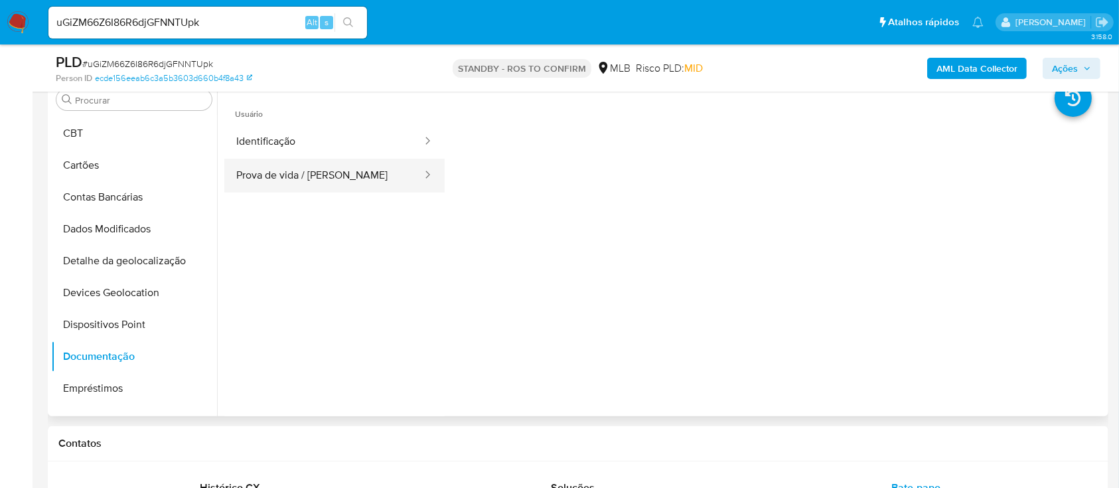
click at [320, 174] on button "Prova de vida / [PERSON_NAME]" at bounding box center [323, 176] width 199 height 34
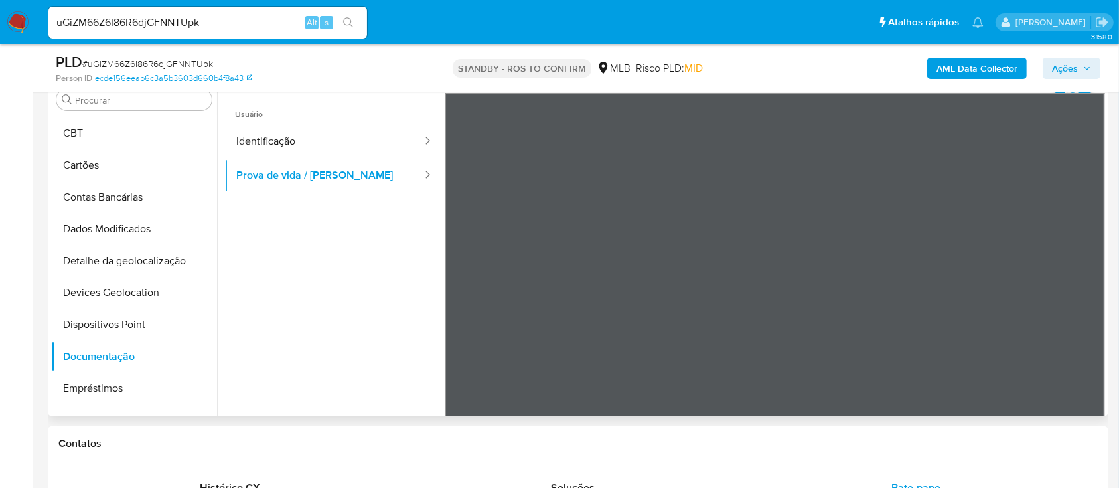
scroll to position [25, 0]
click at [298, 139] on button "Identificação" at bounding box center [323, 142] width 199 height 34
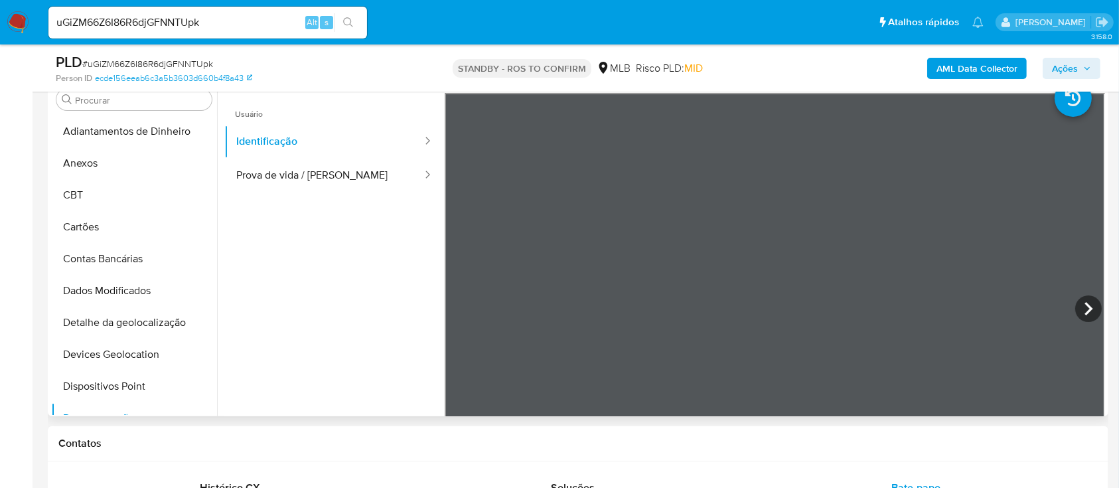
scroll to position [624, 0]
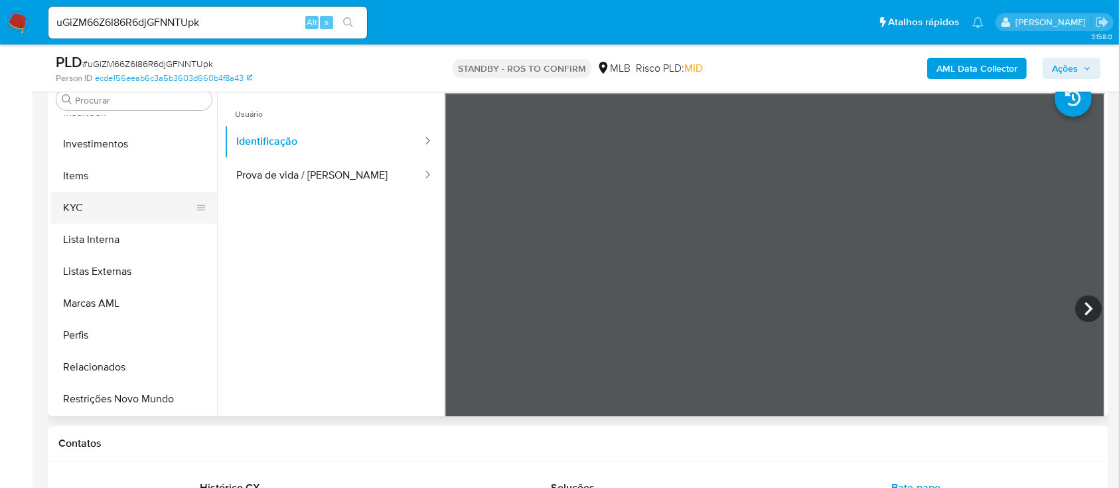
click at [78, 202] on button "KYC" at bounding box center [128, 208] width 155 height 32
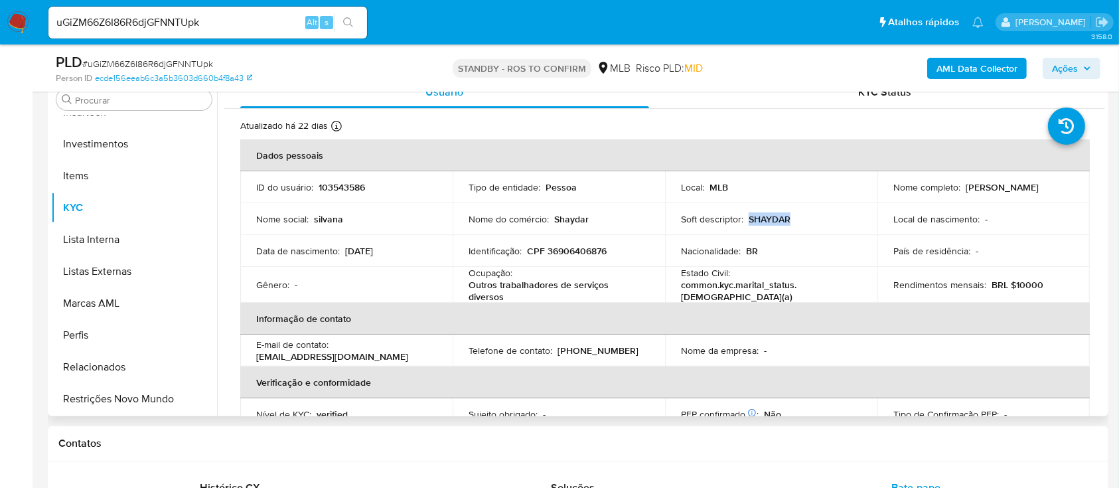
drag, startPoint x: 791, startPoint y: 218, endPoint x: 748, endPoint y: 211, distance: 44.3
click at [748, 213] on div "Soft descriptor : [PERSON_NAME]" at bounding box center [771, 219] width 180 height 12
copy p "SHAYDAR"
drag, startPoint x: 211, startPoint y: 346, endPoint x: 212, endPoint y: 331, distance: 14.7
click at [212, 334] on ul "Adiantamentos de Dinheiro Anexos CBT Cartões Contas Bancárias Dados Modificados…" at bounding box center [134, 264] width 166 height 299
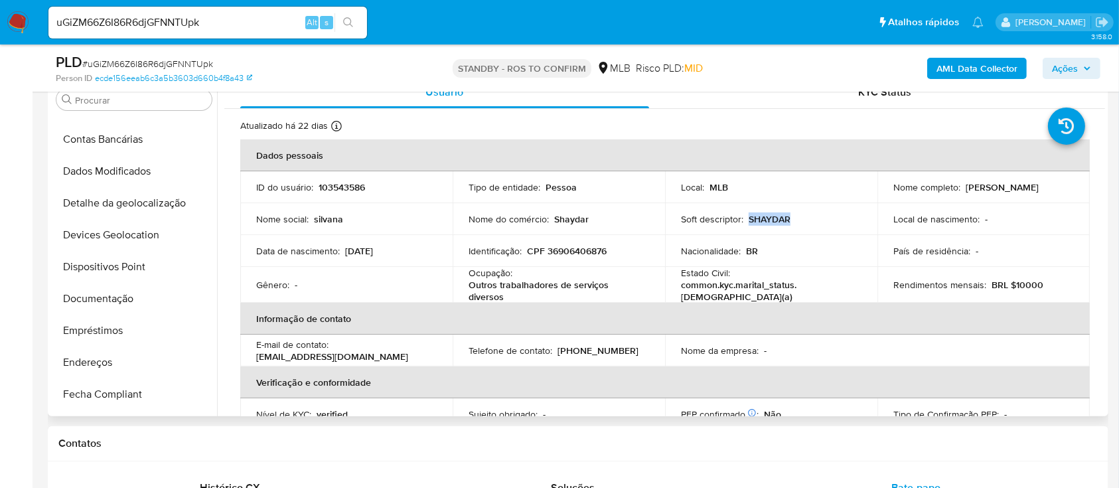
scroll to position [105, 0]
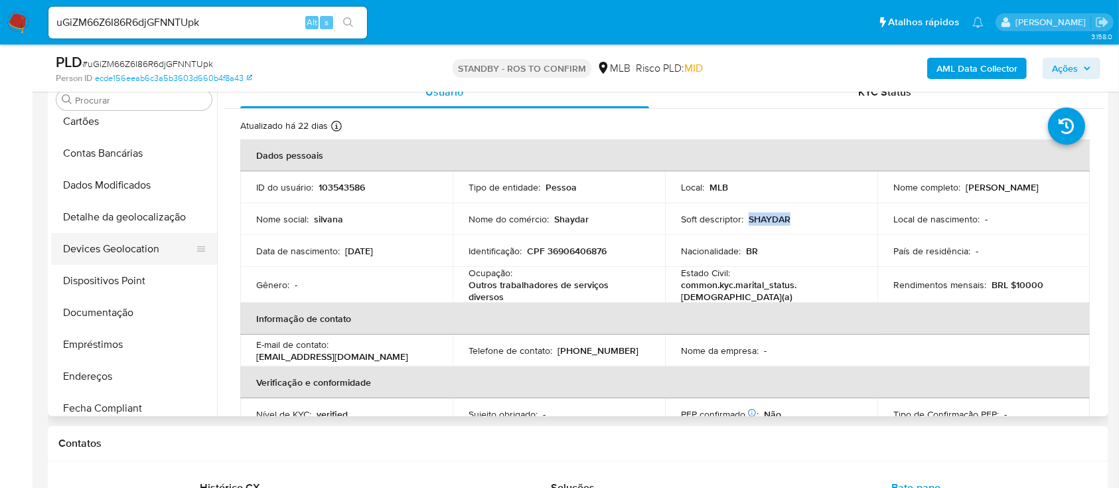
click at [151, 233] on button "Devices Geolocation" at bounding box center [128, 249] width 155 height 32
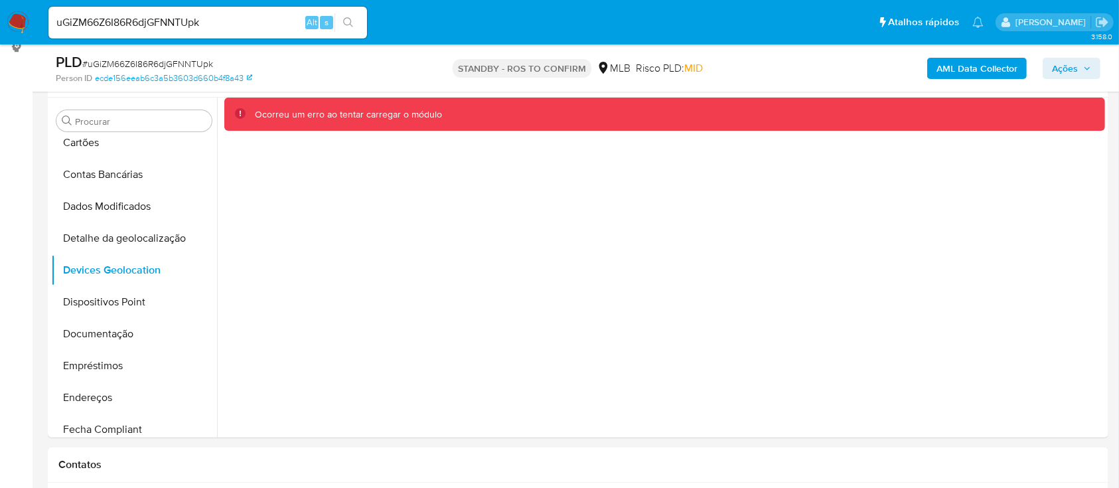
scroll to position [240, 0]
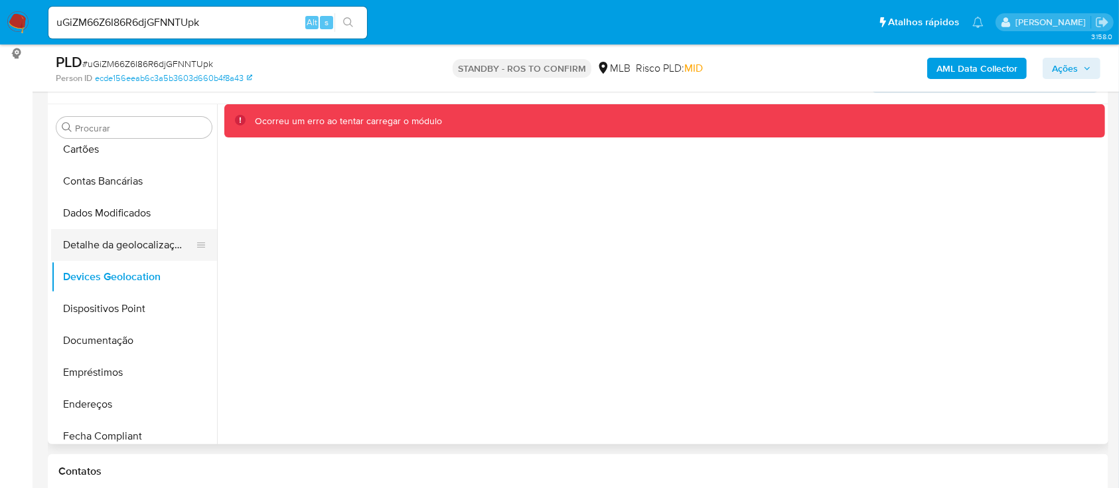
click at [97, 244] on button "Detalhe da geolocalização" at bounding box center [128, 245] width 155 height 32
click at [96, 280] on button "Devices Geolocation" at bounding box center [128, 277] width 155 height 32
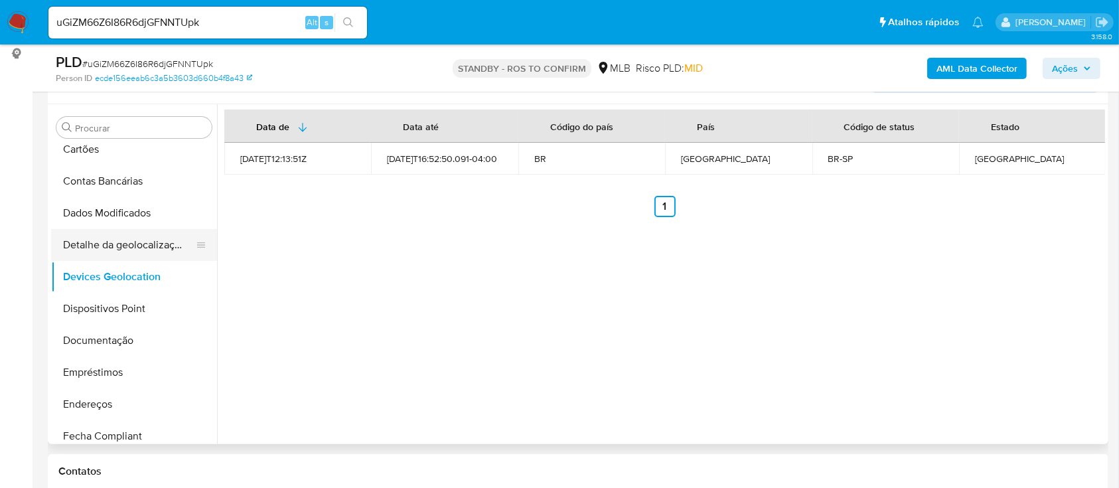
click at [172, 233] on button "Detalhe da geolocalização" at bounding box center [128, 245] width 155 height 32
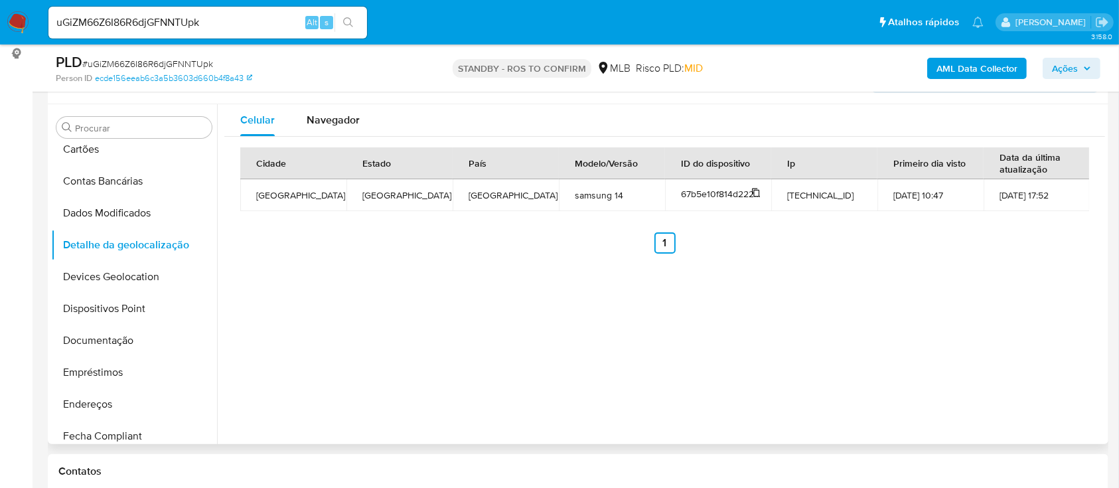
click at [729, 194] on span "67b5e10f814d2220910de98a" at bounding box center [740, 193] width 119 height 13
click at [338, 121] on span "Navegador" at bounding box center [333, 119] width 53 height 15
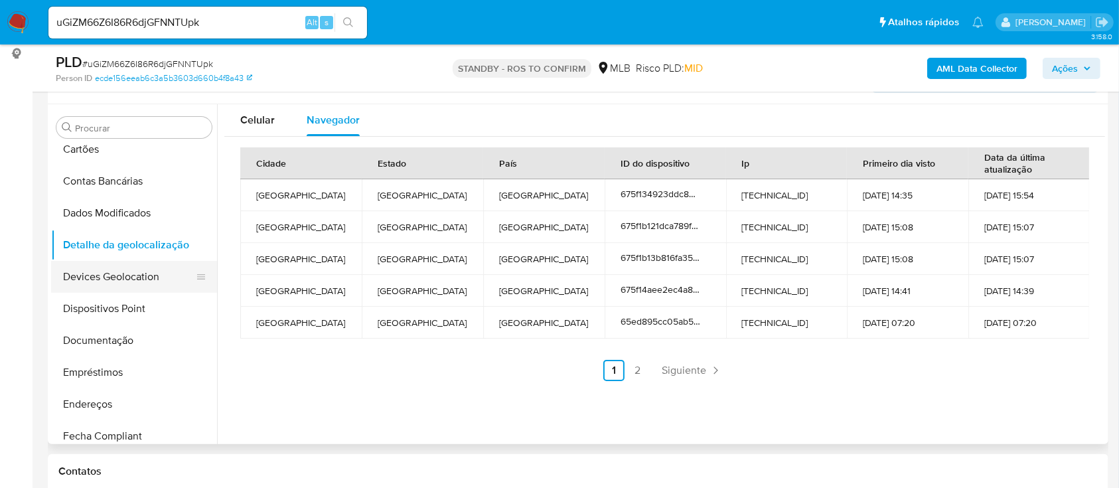
click at [146, 272] on button "Devices Geolocation" at bounding box center [128, 277] width 155 height 32
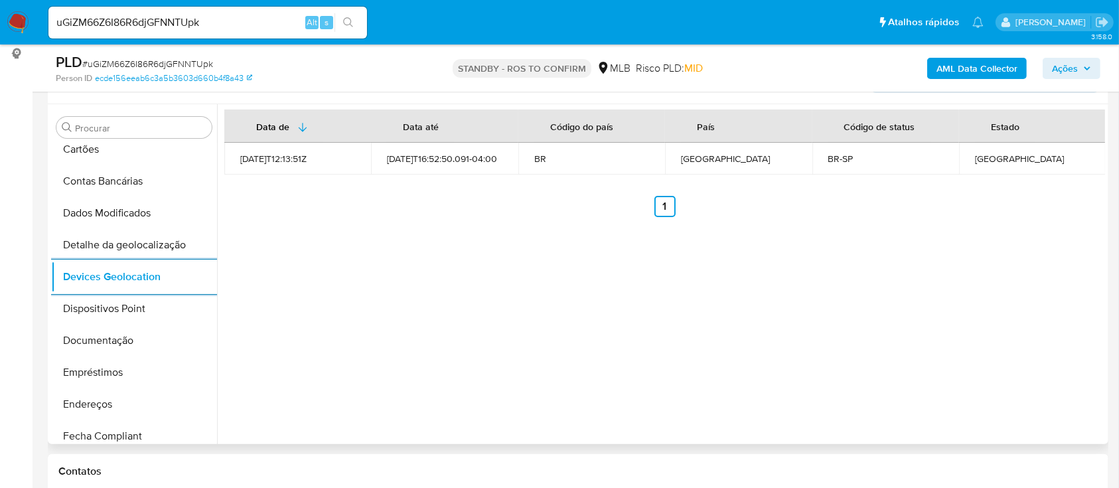
click at [389, 314] on div "Data de Data até Código do país País Código de status Estado [DATE]T12:13:51Z […" at bounding box center [661, 274] width 888 height 340
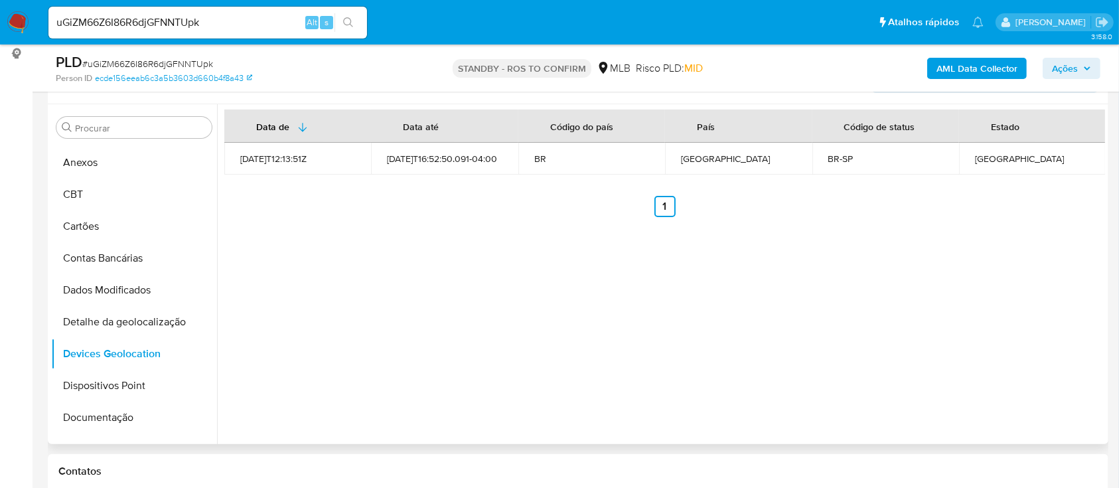
scroll to position [16, 0]
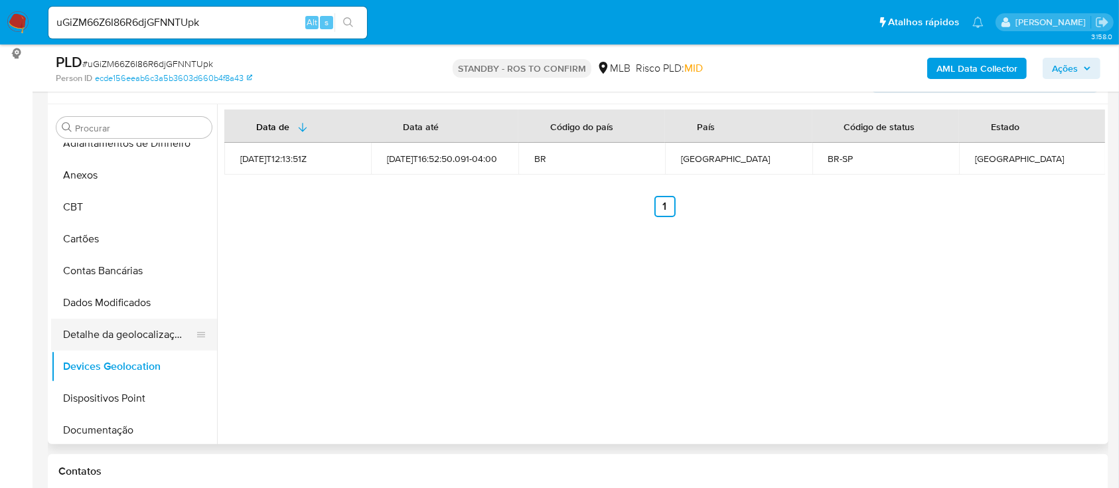
click at [114, 326] on button "Detalhe da geolocalização" at bounding box center [128, 334] width 155 height 32
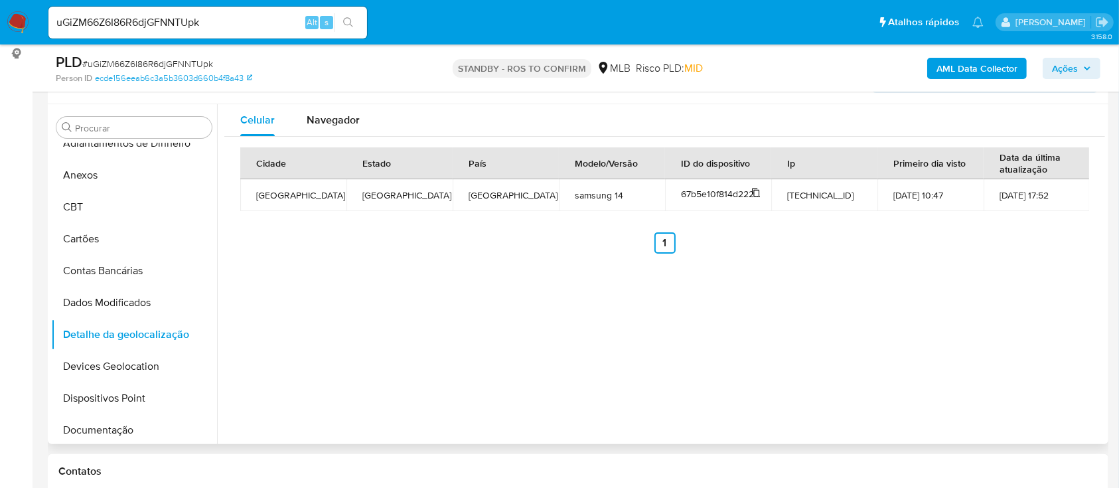
click at [753, 194] on icon at bounding box center [755, 192] width 9 height 9
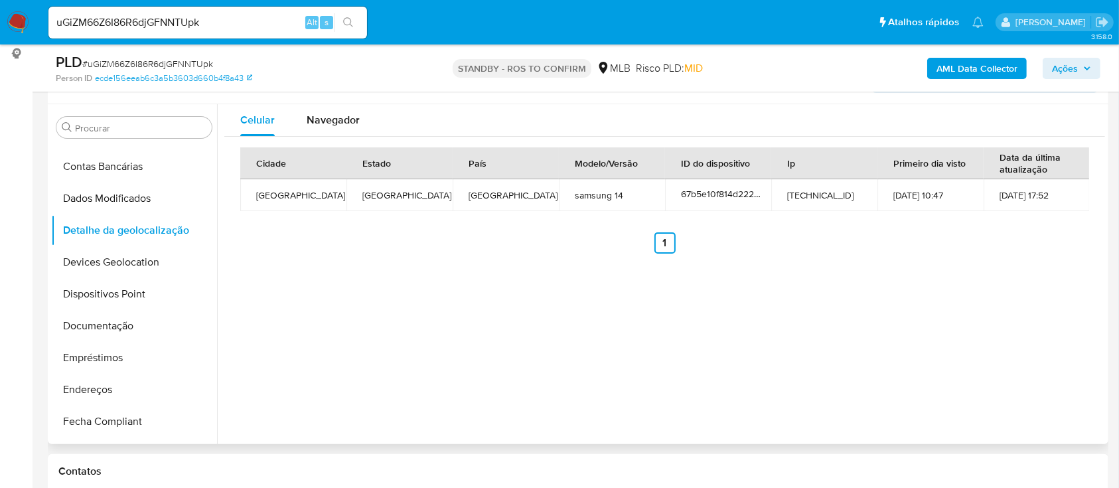
scroll to position [202, 0]
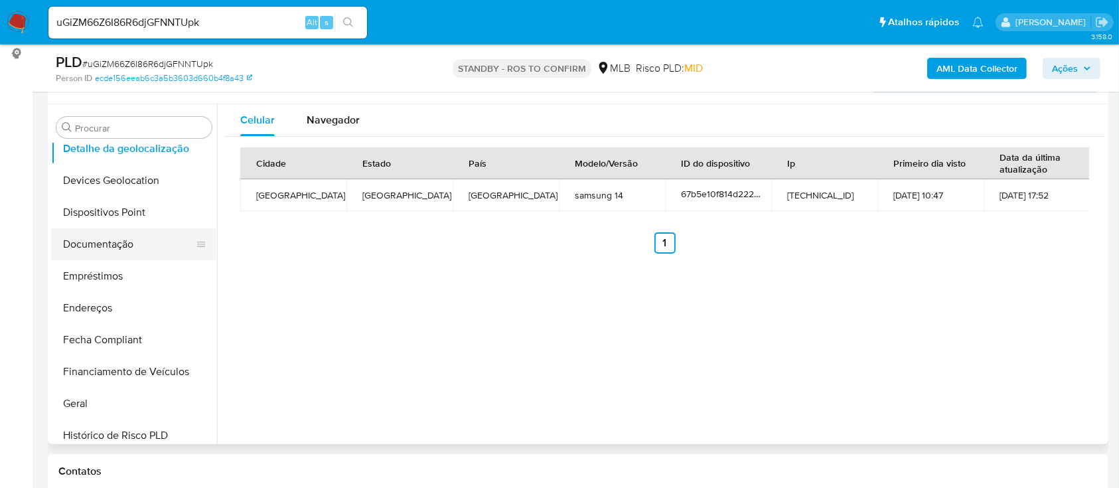
click at [69, 232] on button "Documentação" at bounding box center [128, 244] width 155 height 32
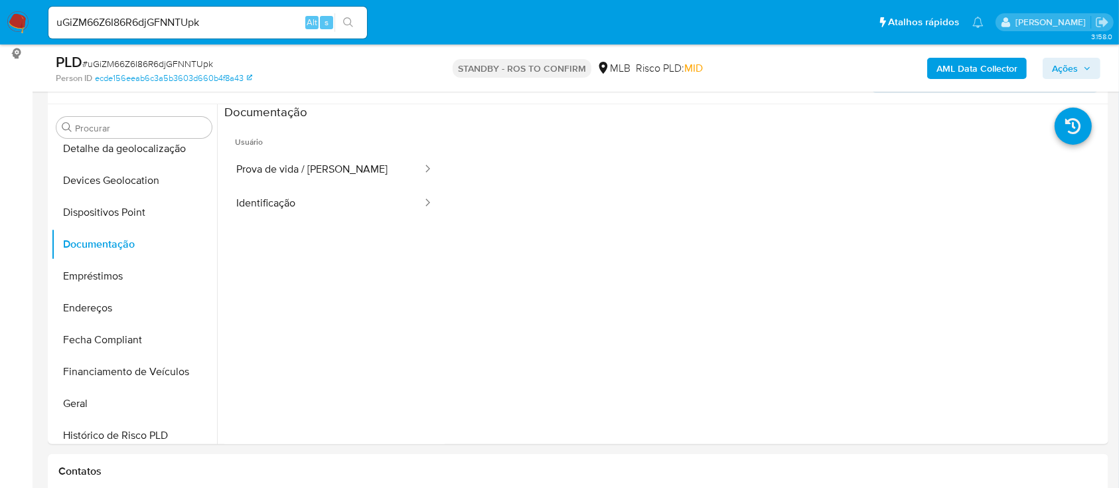
click at [294, 150] on span "Usuário" at bounding box center [334, 137] width 220 height 32
click at [294, 161] on button "Prova de vida / [PERSON_NAME]" at bounding box center [323, 170] width 199 height 34
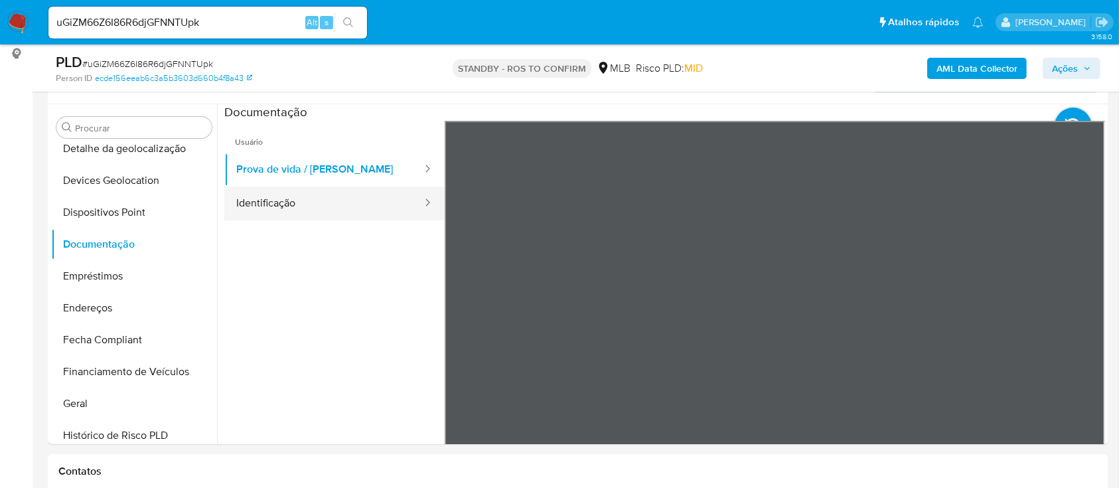
click at [338, 199] on button "Identificação" at bounding box center [323, 203] width 199 height 34
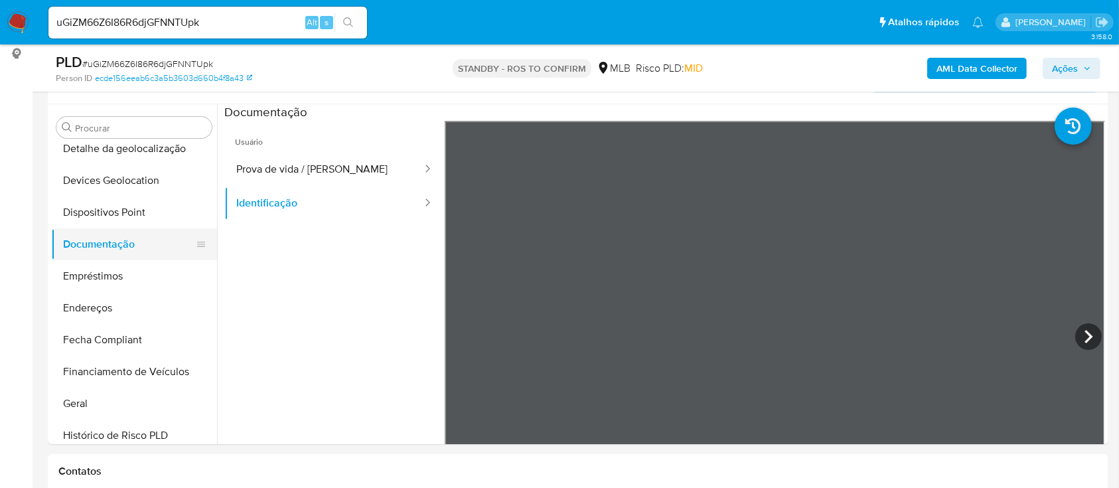
click at [206, 228] on button "Documentação" at bounding box center [128, 244] width 155 height 32
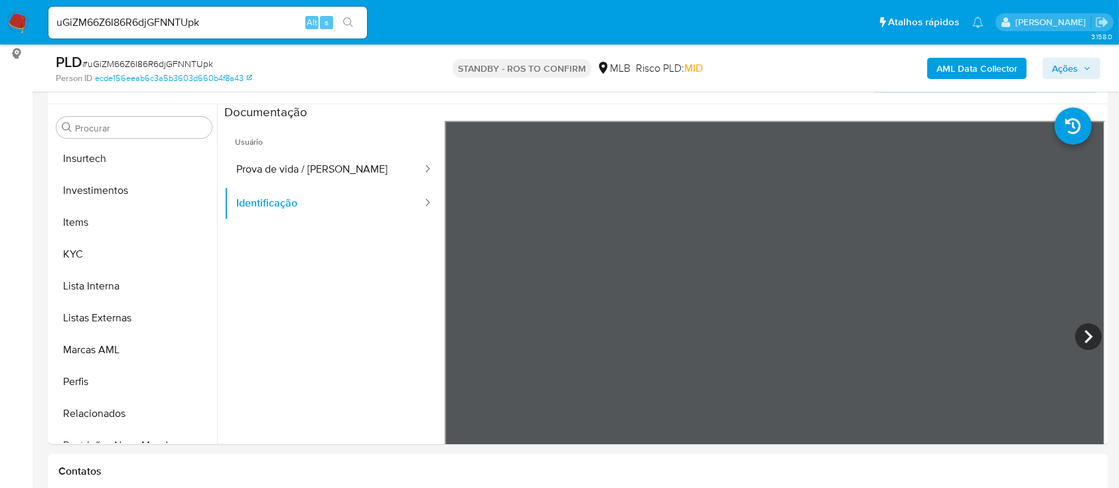
scroll to position [624, 0]
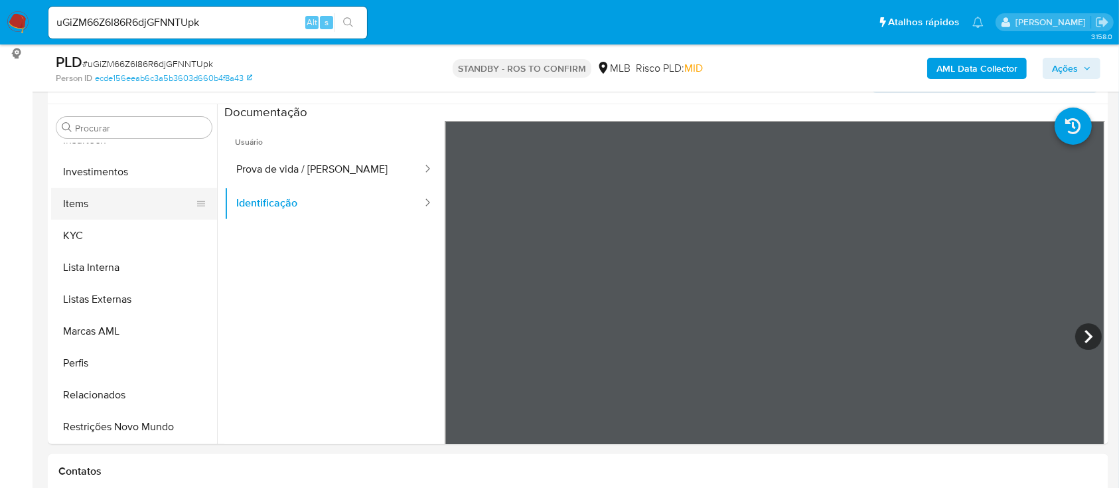
click at [92, 205] on button "Items" at bounding box center [128, 204] width 155 height 32
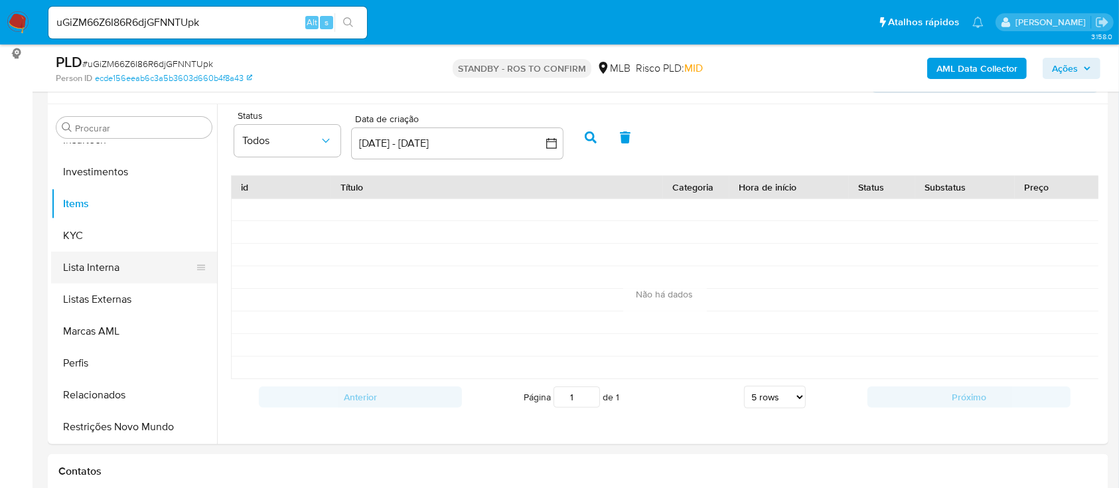
click at [103, 274] on button "Lista Interna" at bounding box center [128, 267] width 155 height 32
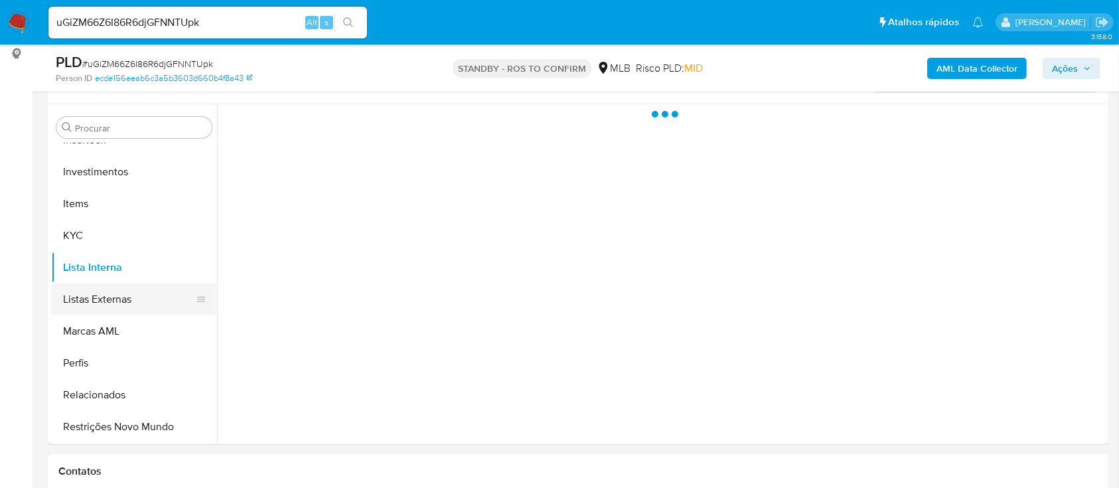
click at [131, 295] on button "Listas Externas" at bounding box center [128, 299] width 155 height 32
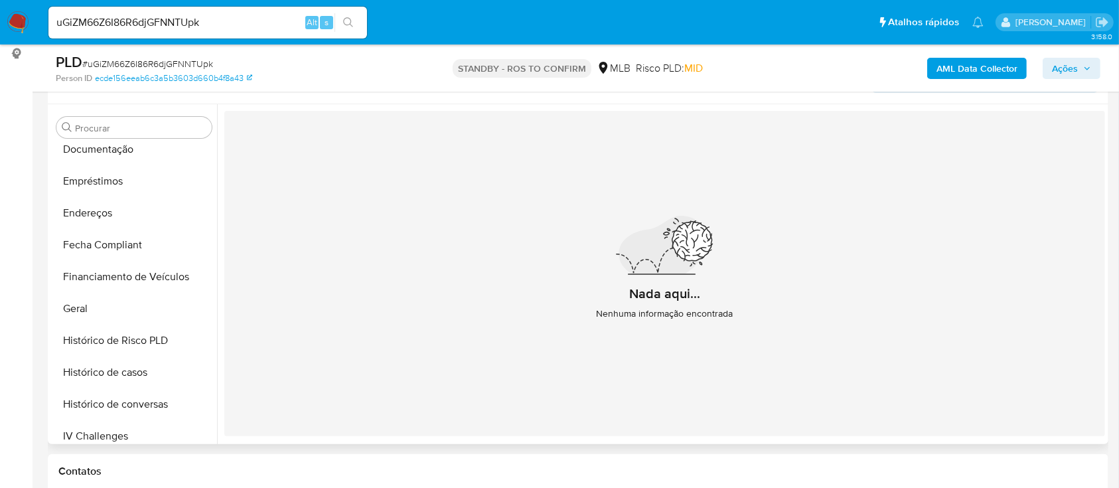
scroll to position [313, 0]
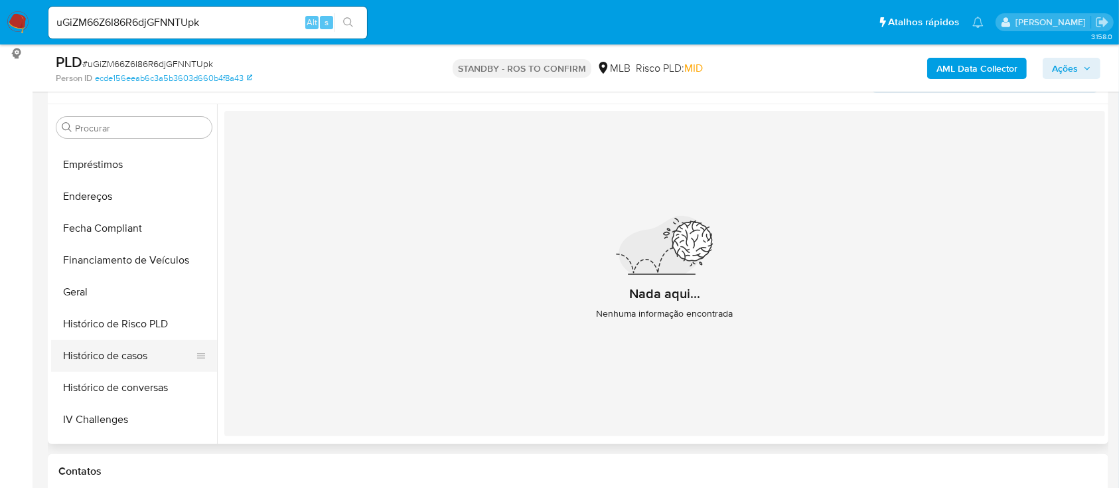
click at [107, 350] on button "Histórico de casos" at bounding box center [128, 356] width 155 height 32
